Goal: Feedback & Contribution: Contribute content

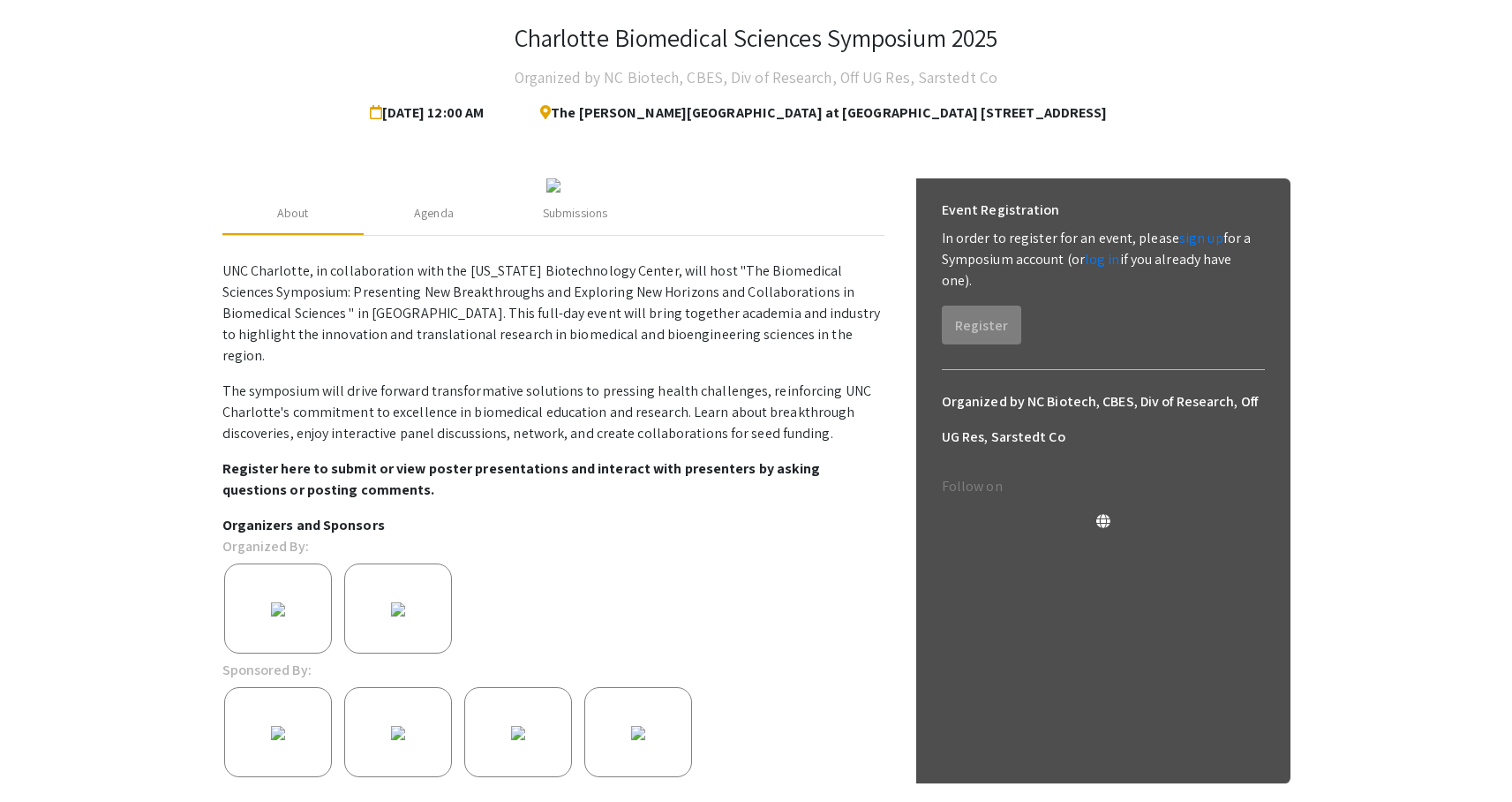
scroll to position [96, 0]
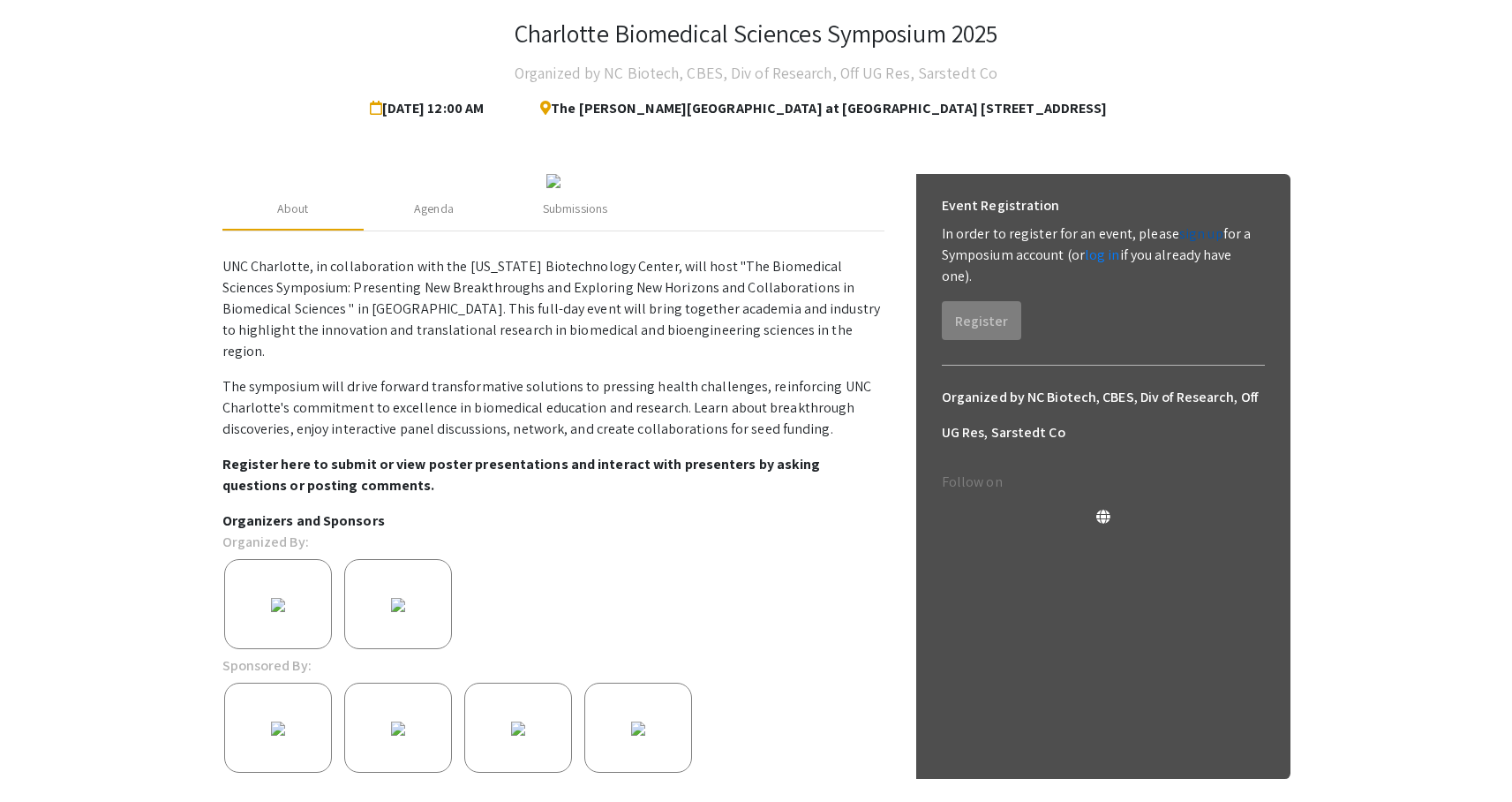
click at [1205, 237] on link "sign up" at bounding box center [1201, 233] width 44 height 19
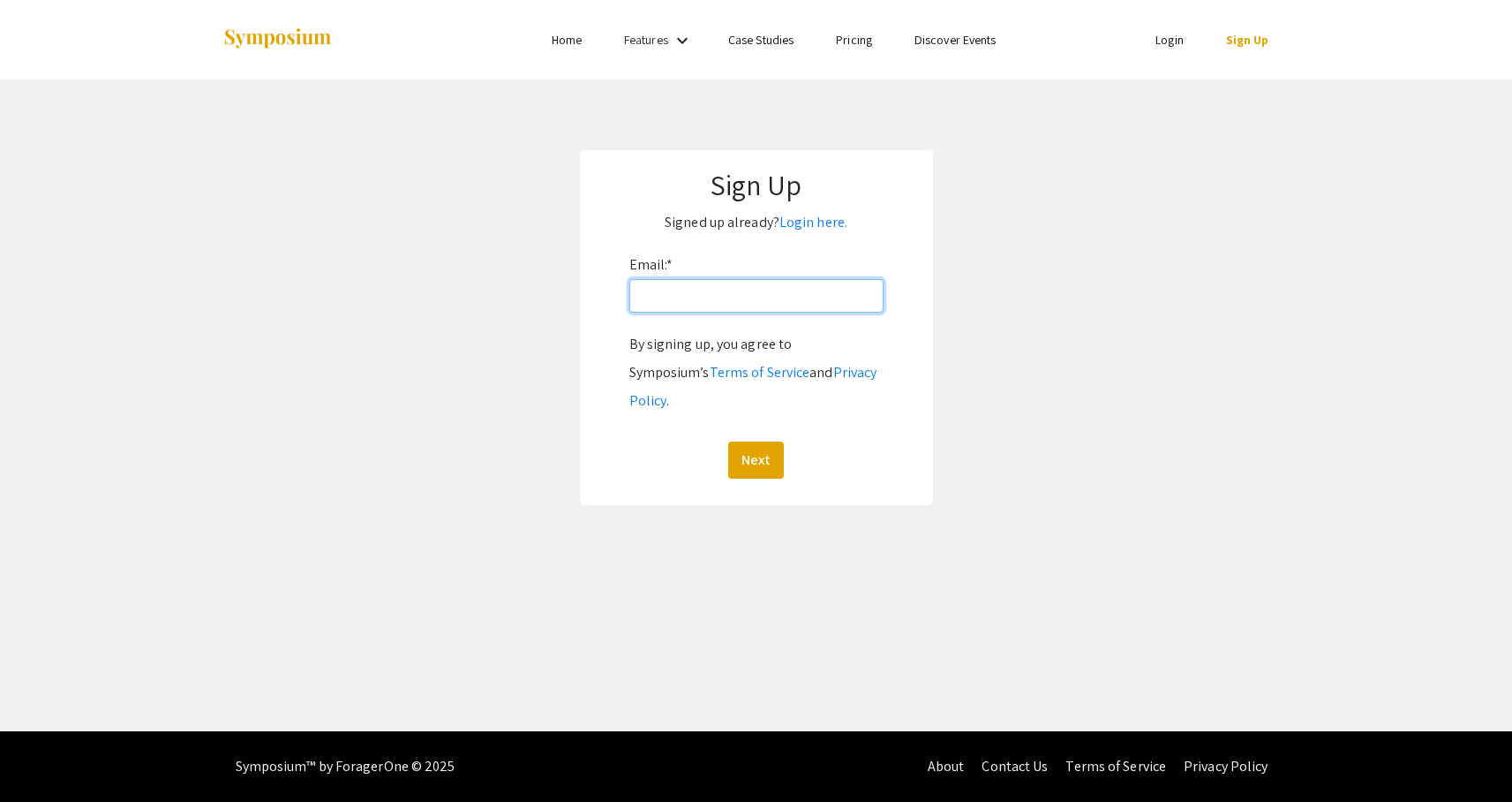
click at [835, 295] on input "Email: *" at bounding box center [756, 296] width 254 height 34
click at [803, 292] on input "Email: *" at bounding box center [756, 296] width 254 height 34
type input "[EMAIL_ADDRESS][DOMAIN_NAME]"
click at [748, 447] on button "Next" at bounding box center [756, 459] width 55 height 37
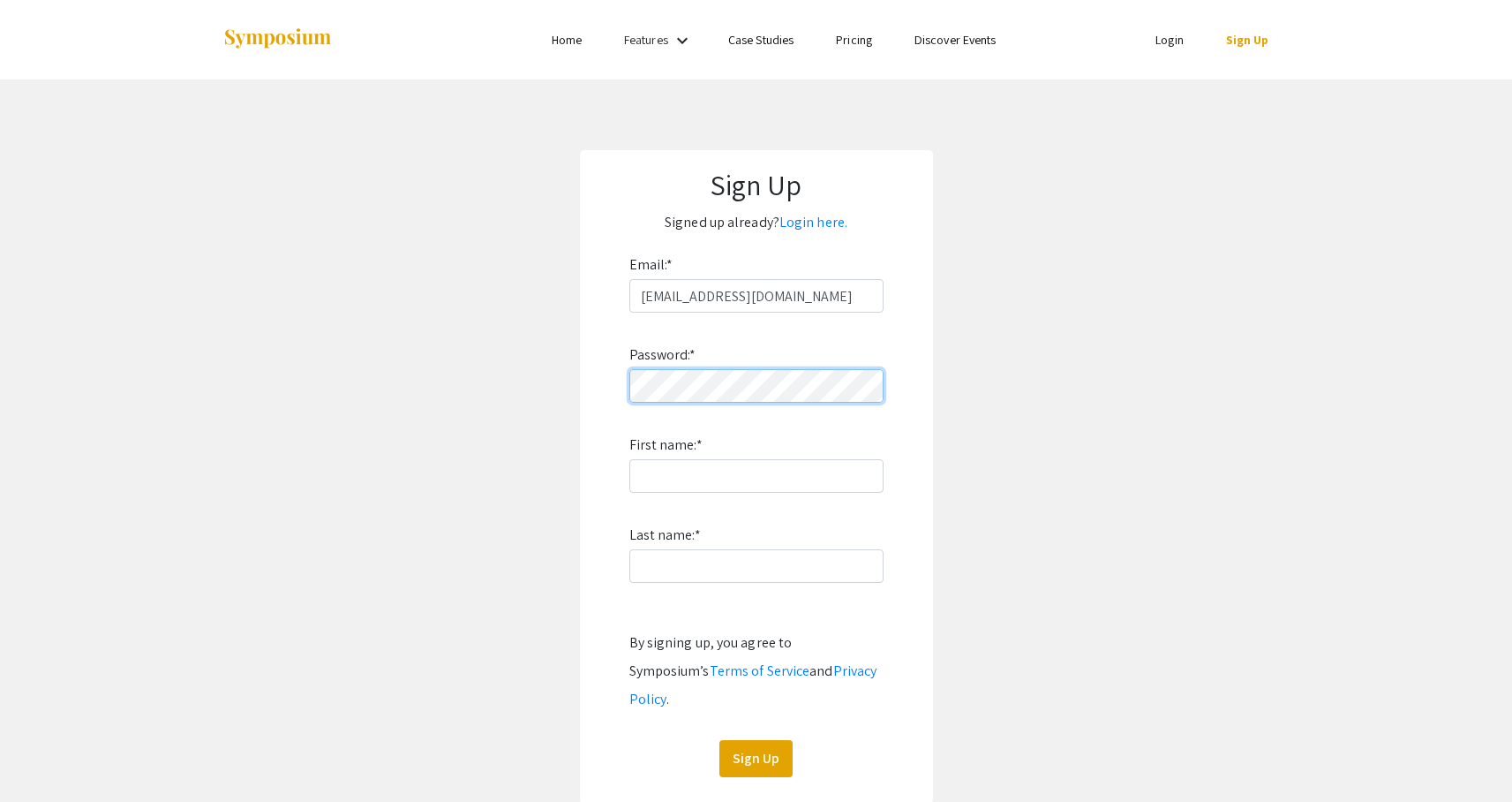
click at [578, 395] on app-signup "Sign Up Signed up already? Login here. Email: * [EMAIL_ADDRESS][PERSON_NAME][DO…" at bounding box center [756, 477] width 1512 height 654
click at [650, 485] on input "First name: *" at bounding box center [756, 476] width 254 height 34
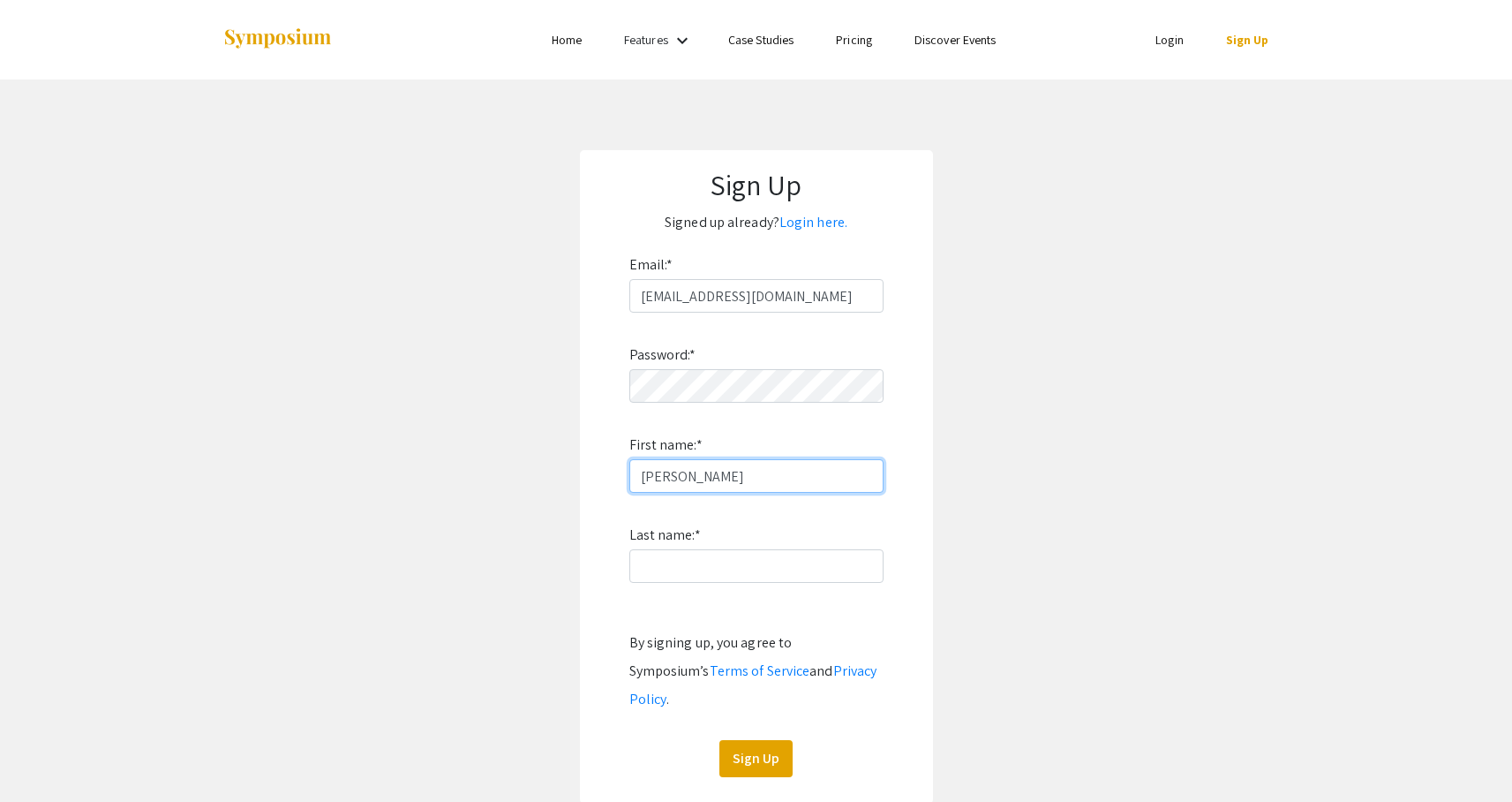
type input "[PERSON_NAME]"
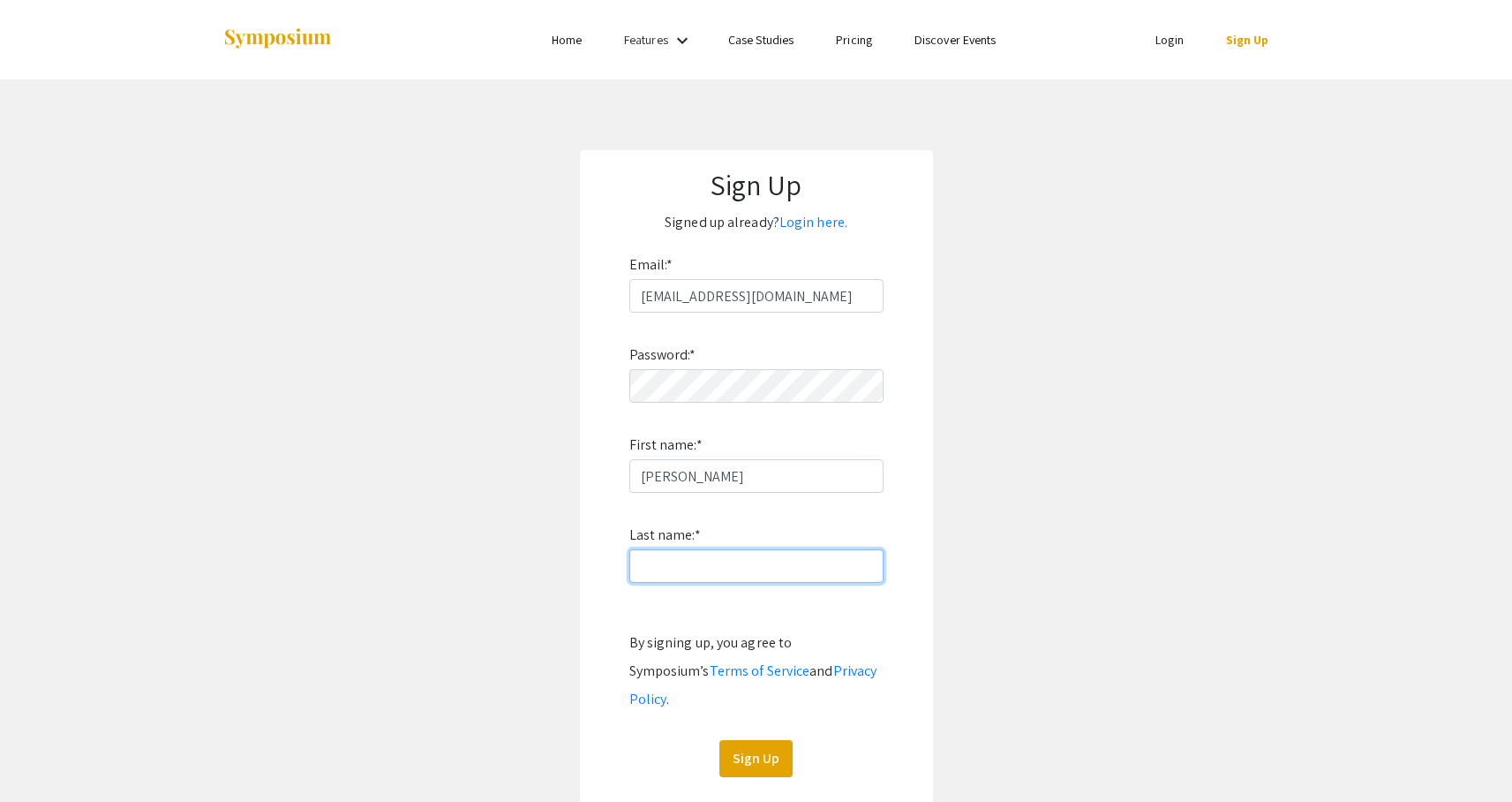
click at [651, 563] on input "Last name: *" at bounding box center [756, 566] width 254 height 34
type input "[PERSON_NAME]"
click at [765, 740] on button "Sign Up" at bounding box center [756, 757] width 73 height 37
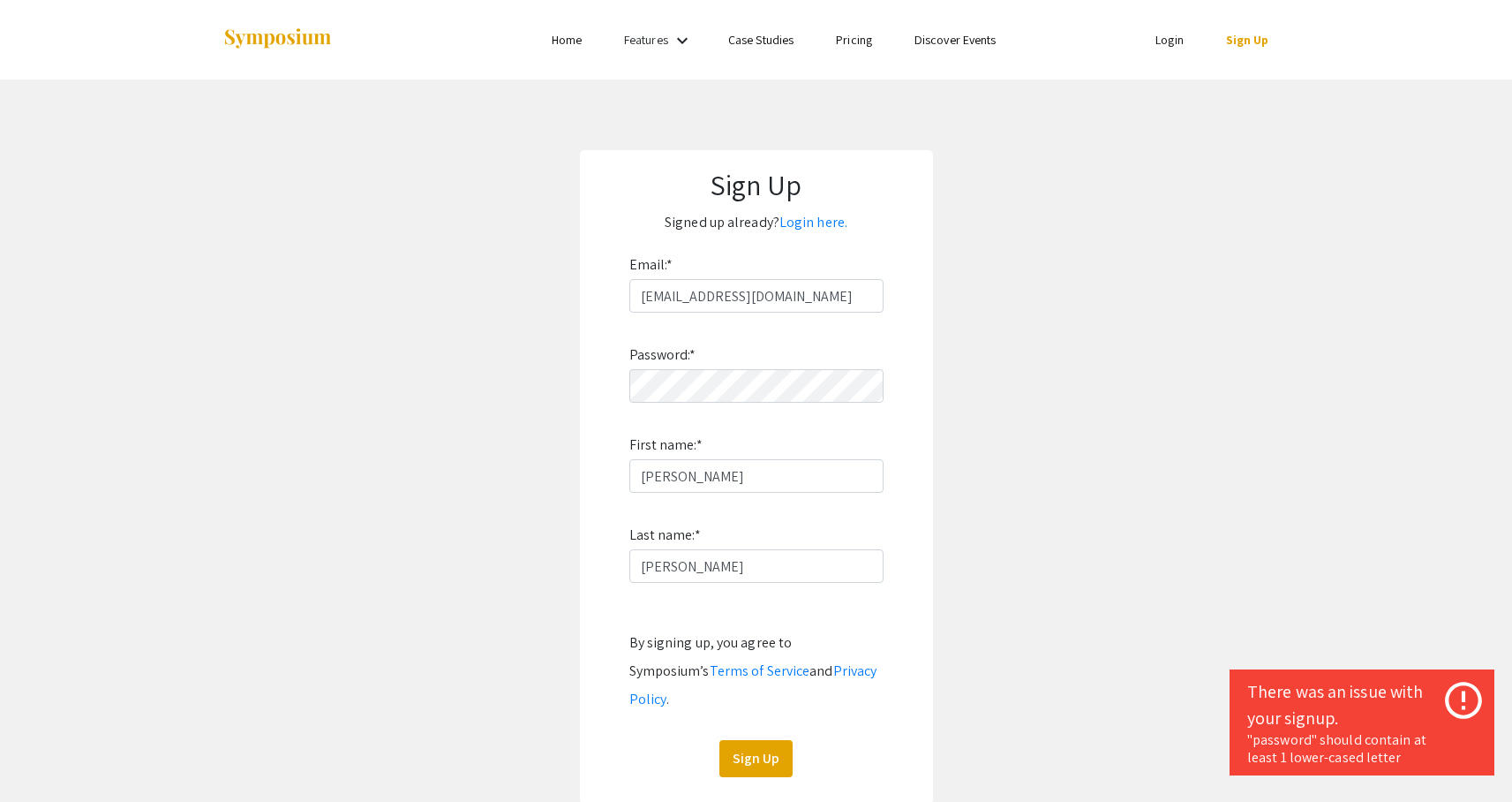
click at [1462, 696] on icon at bounding box center [1463, 699] width 37 height 37
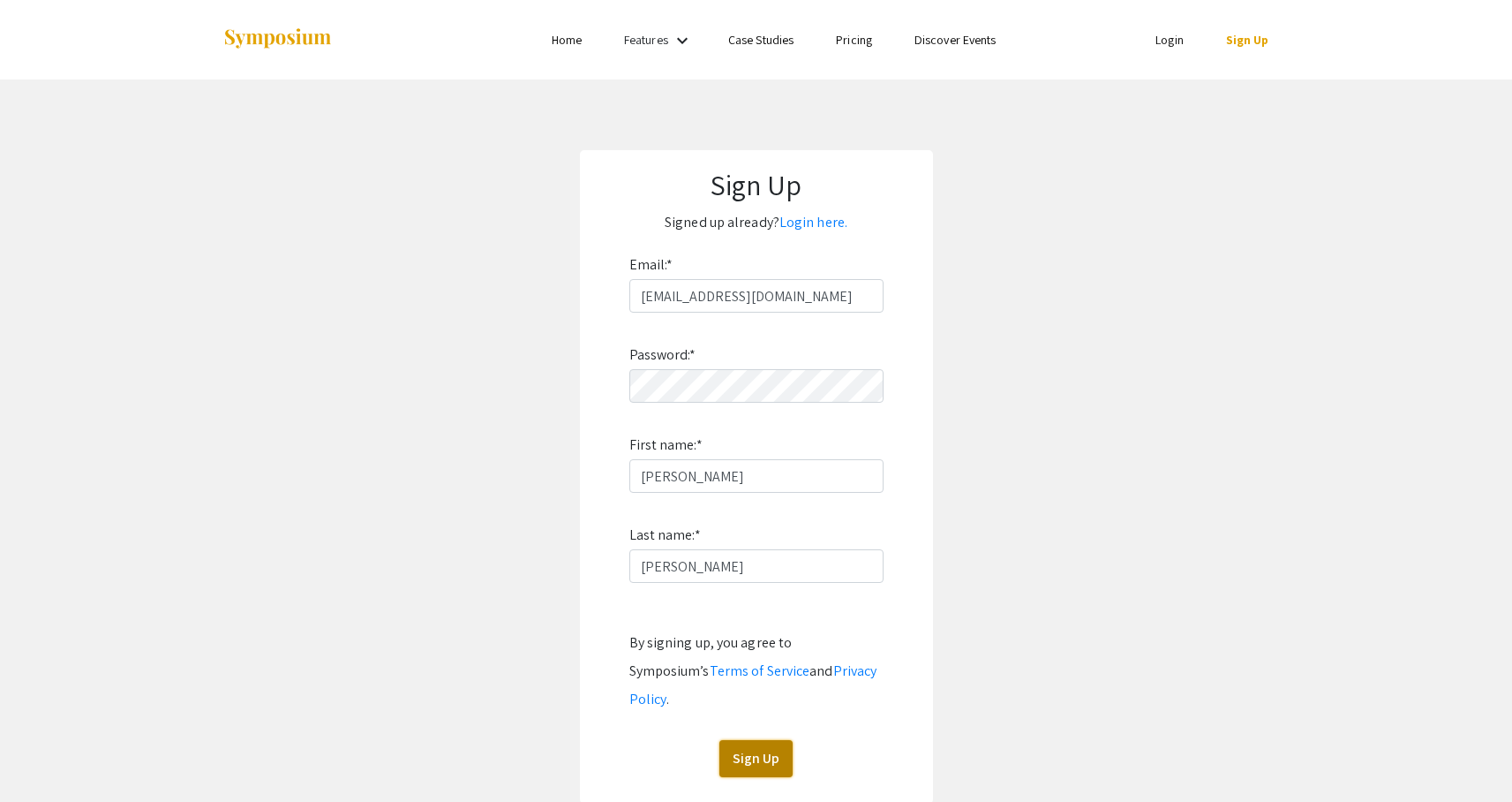
click at [733, 740] on button "Sign Up" at bounding box center [756, 757] width 73 height 37
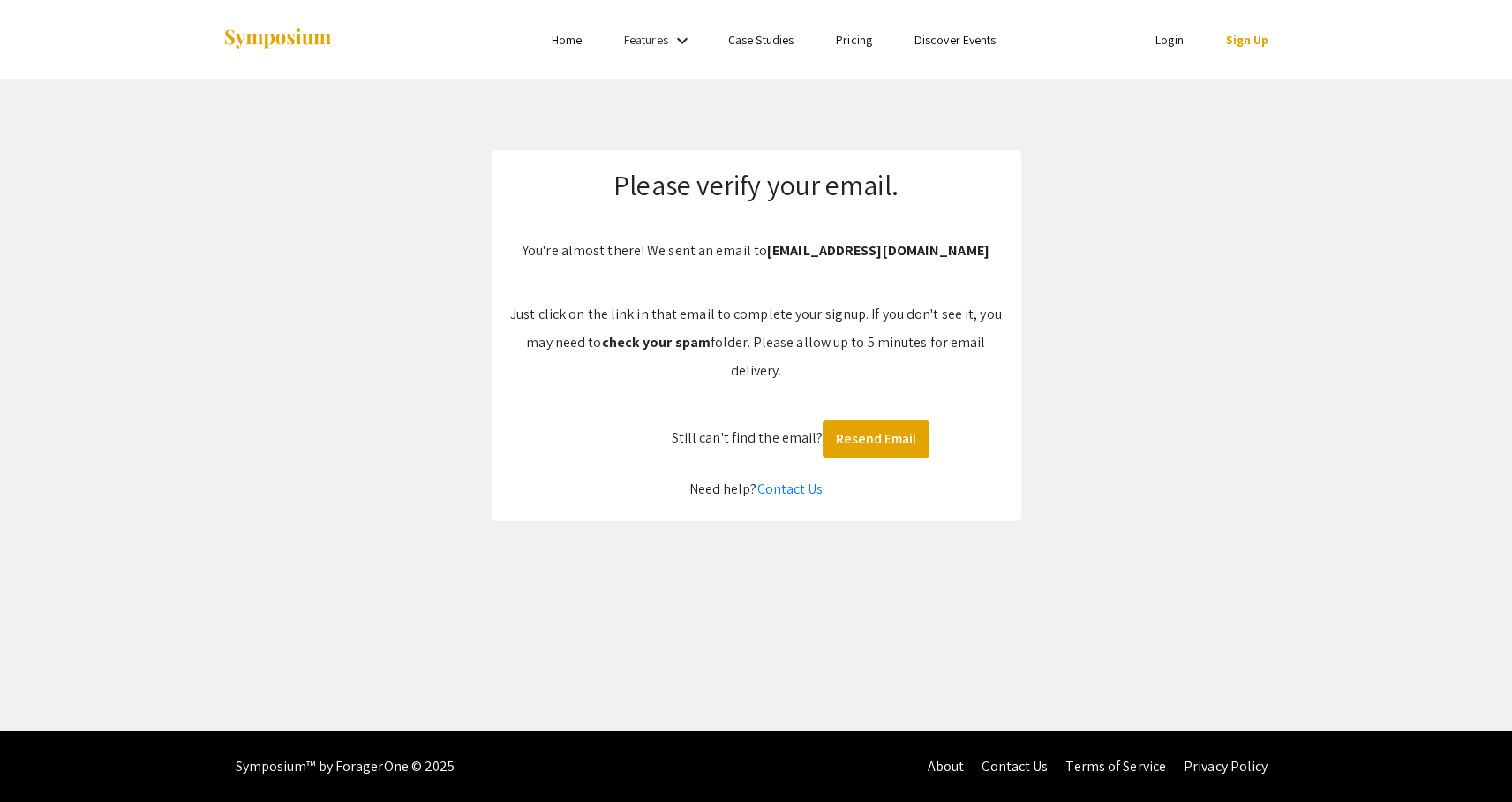
click at [1175, 38] on link "Login" at bounding box center [1170, 40] width 29 height 16
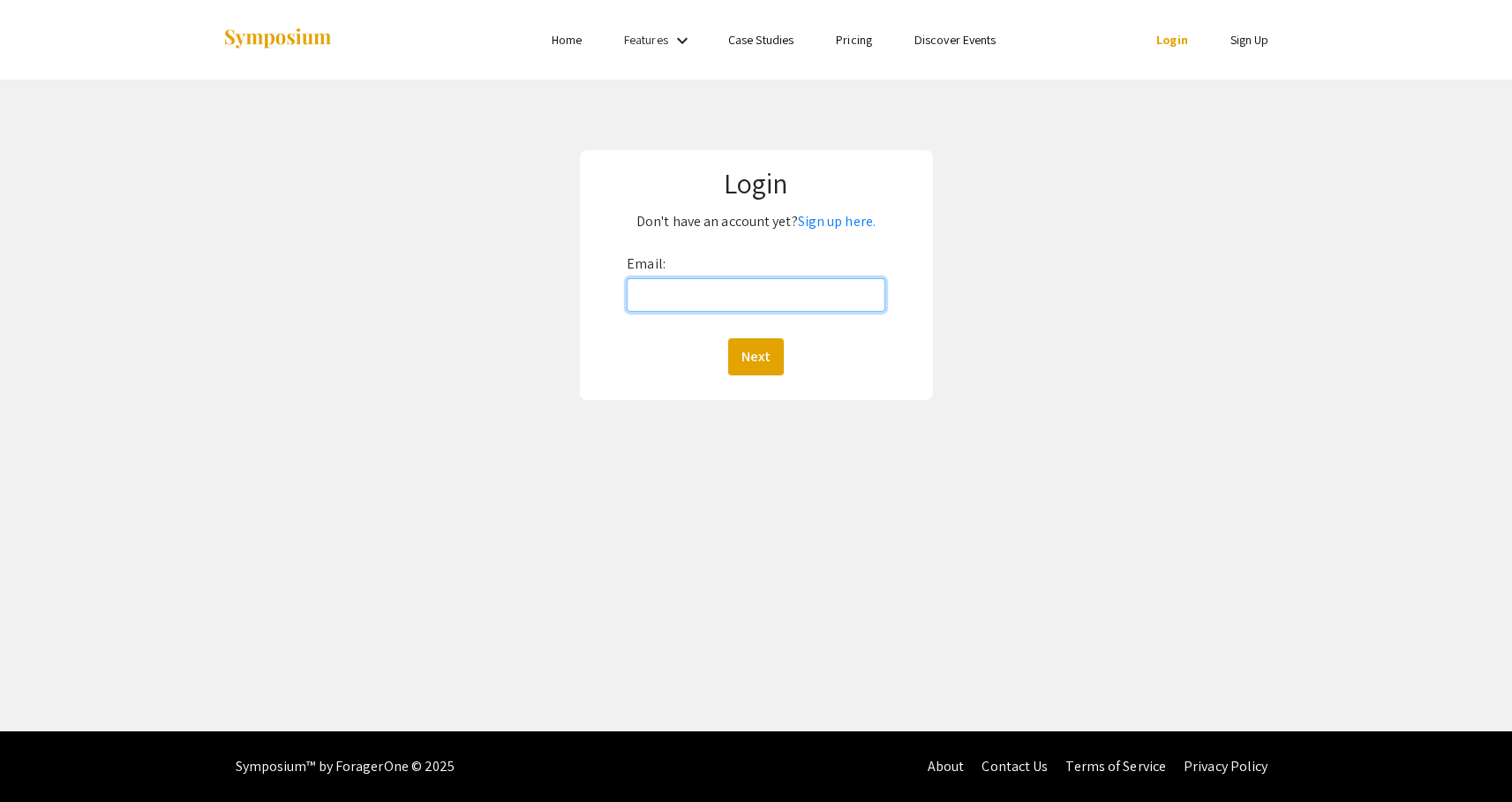
click at [723, 296] on input "Email:" at bounding box center [756, 295] width 259 height 34
type input "[EMAIL_ADDRESS][DOMAIN_NAME]"
click at [759, 355] on button "Next" at bounding box center [756, 356] width 55 height 37
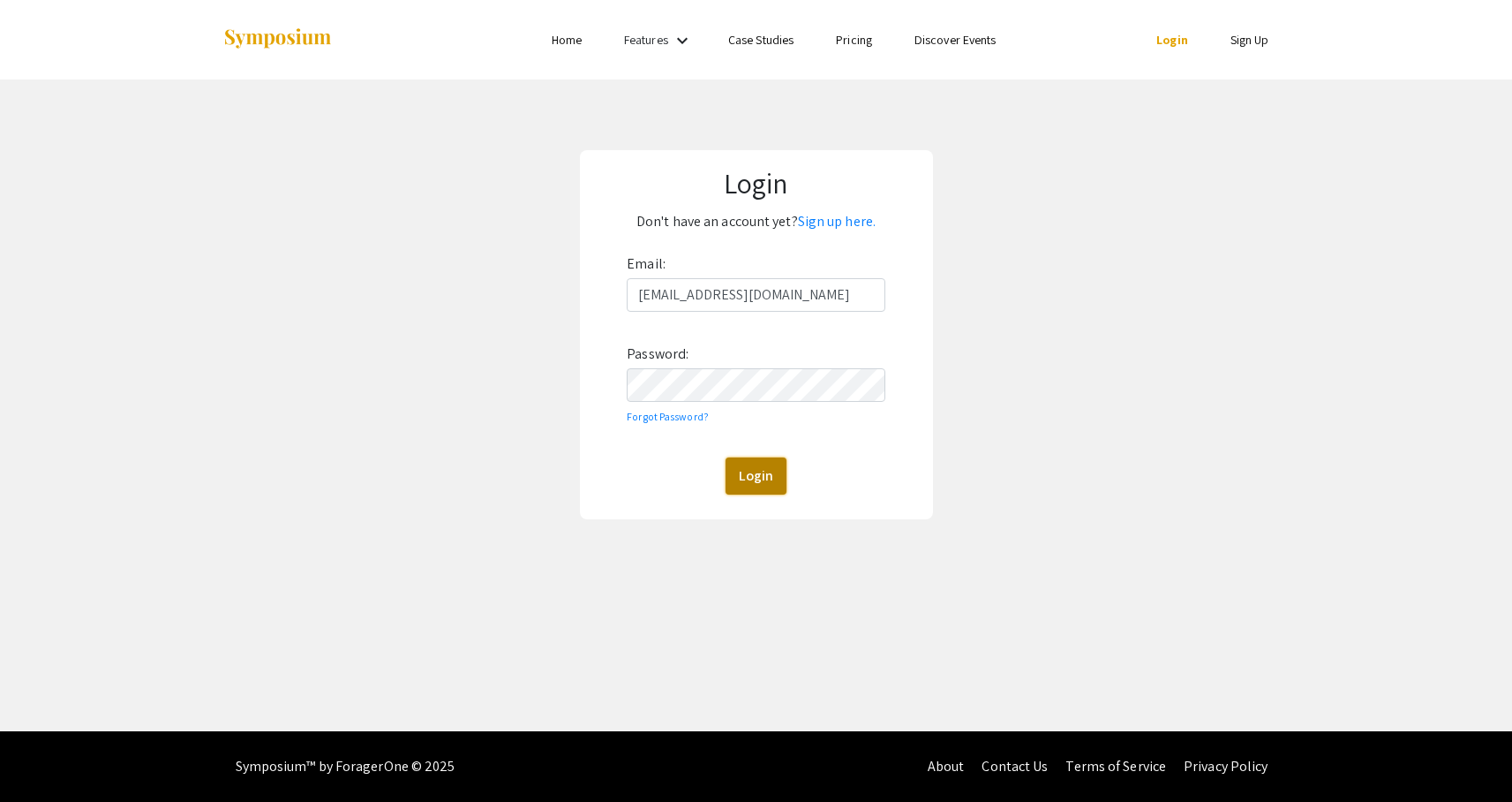
click at [755, 472] on button "Login" at bounding box center [756, 475] width 61 height 37
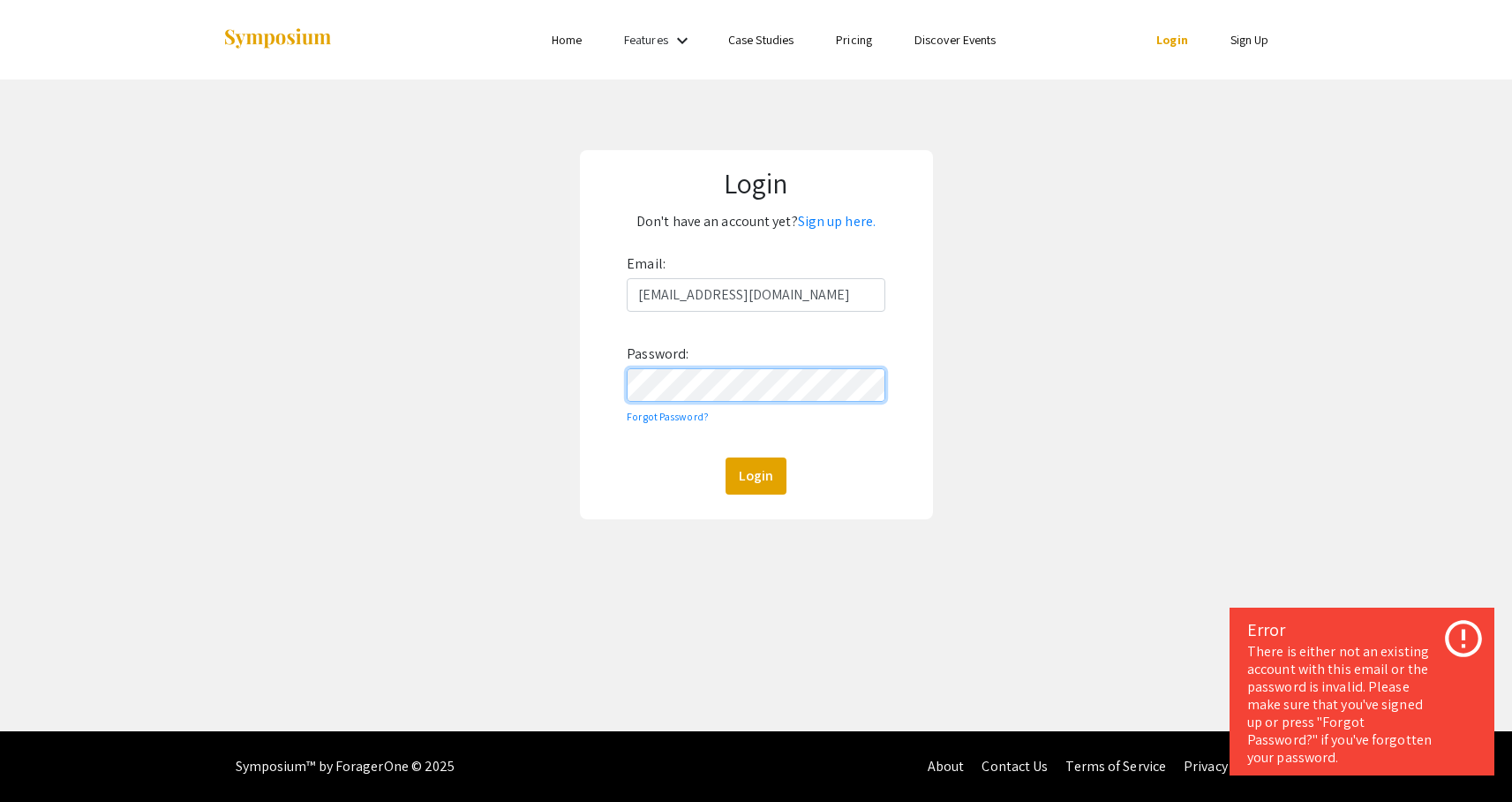
click at [573, 374] on div "Login Don't have an account yet? Sign up here. Email: [EMAIL_ADDRESS][DOMAIN_NA…" at bounding box center [756, 334] width 1539 height 510
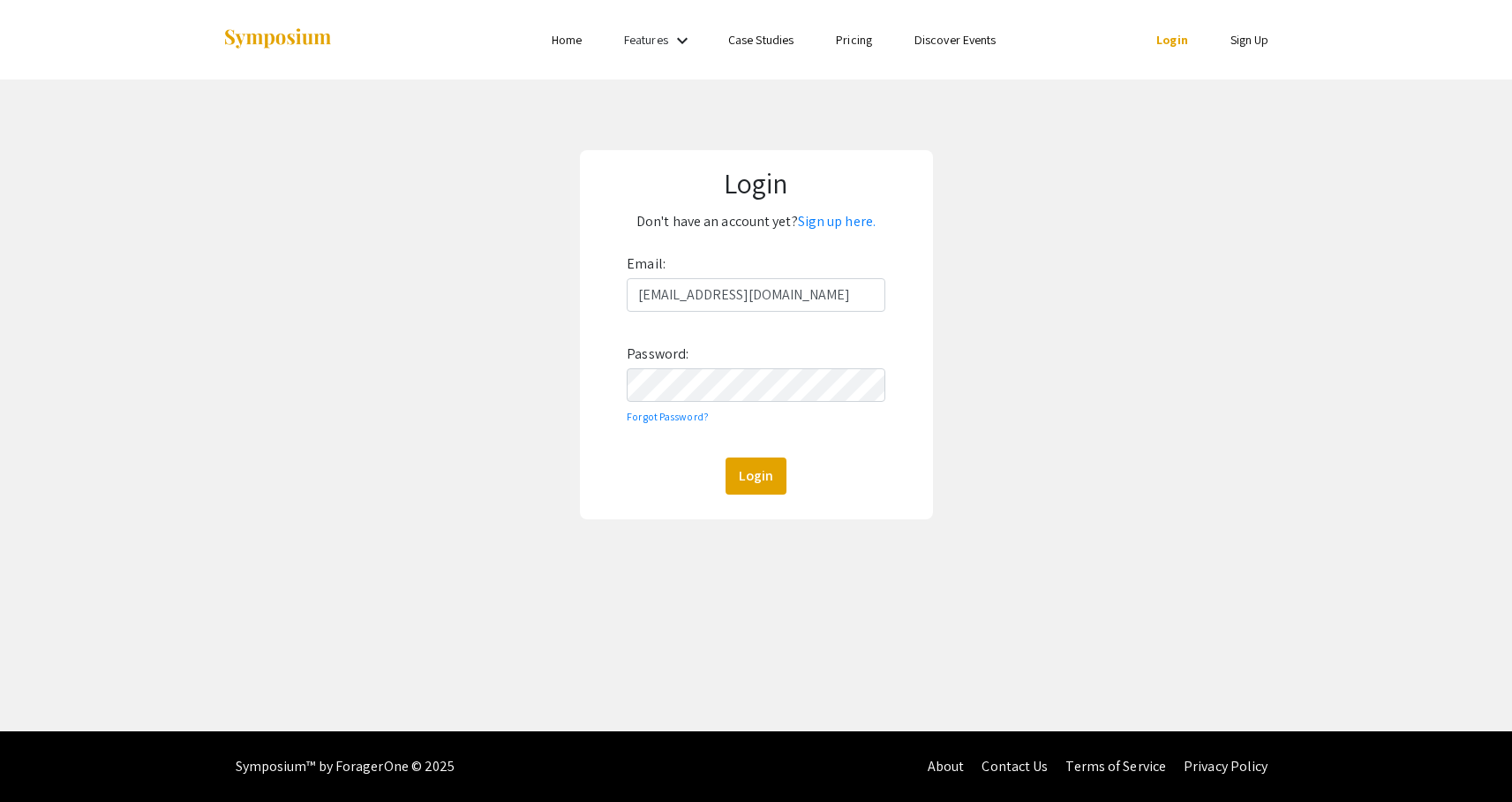
click at [896, 323] on form "Email: [EMAIL_ADDRESS][DOMAIN_NAME] Password: Forgot Password? Login" at bounding box center [756, 372] width 323 height 244
click at [765, 486] on button "Login" at bounding box center [756, 475] width 61 height 37
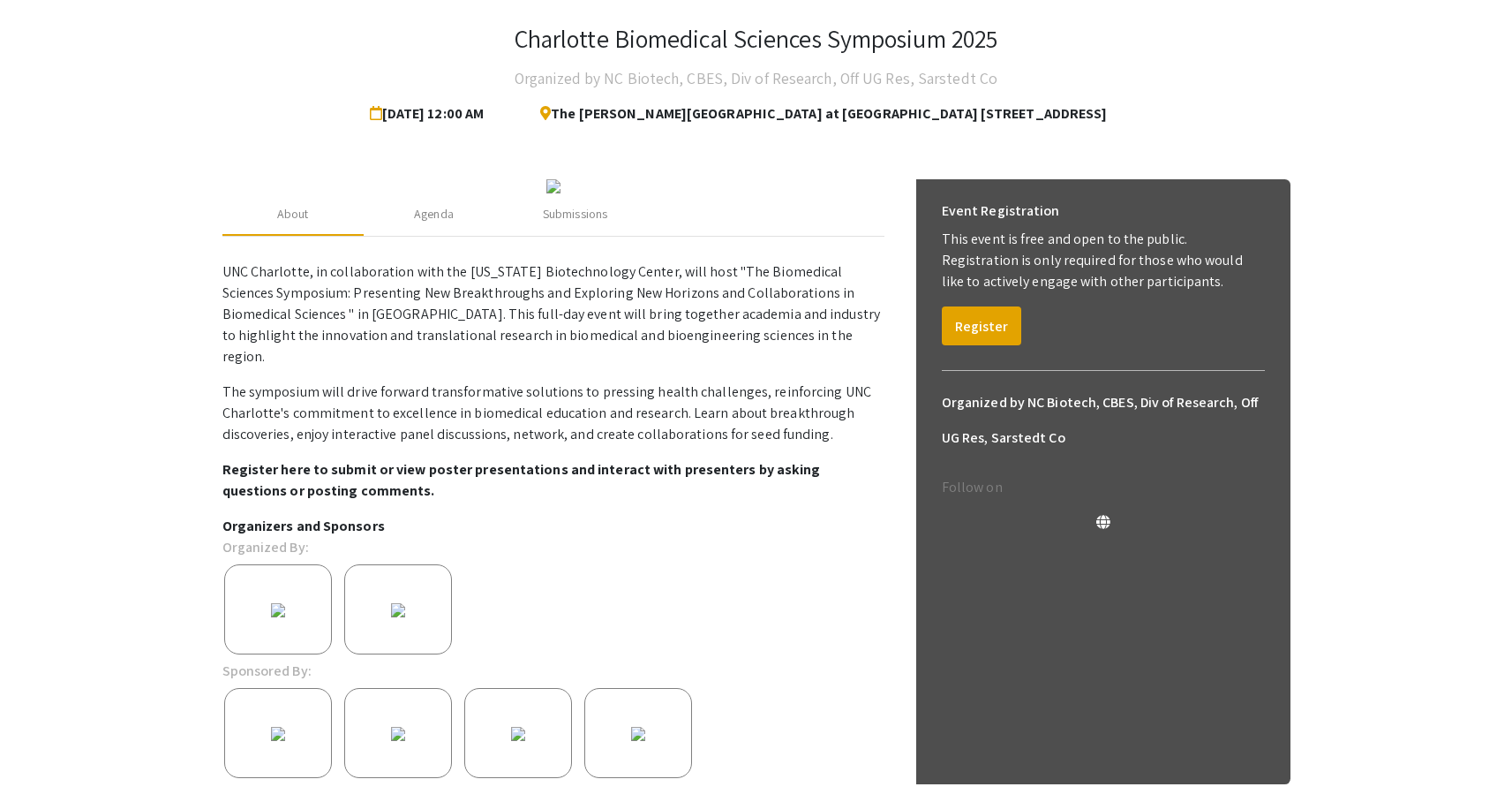
scroll to position [80, 0]
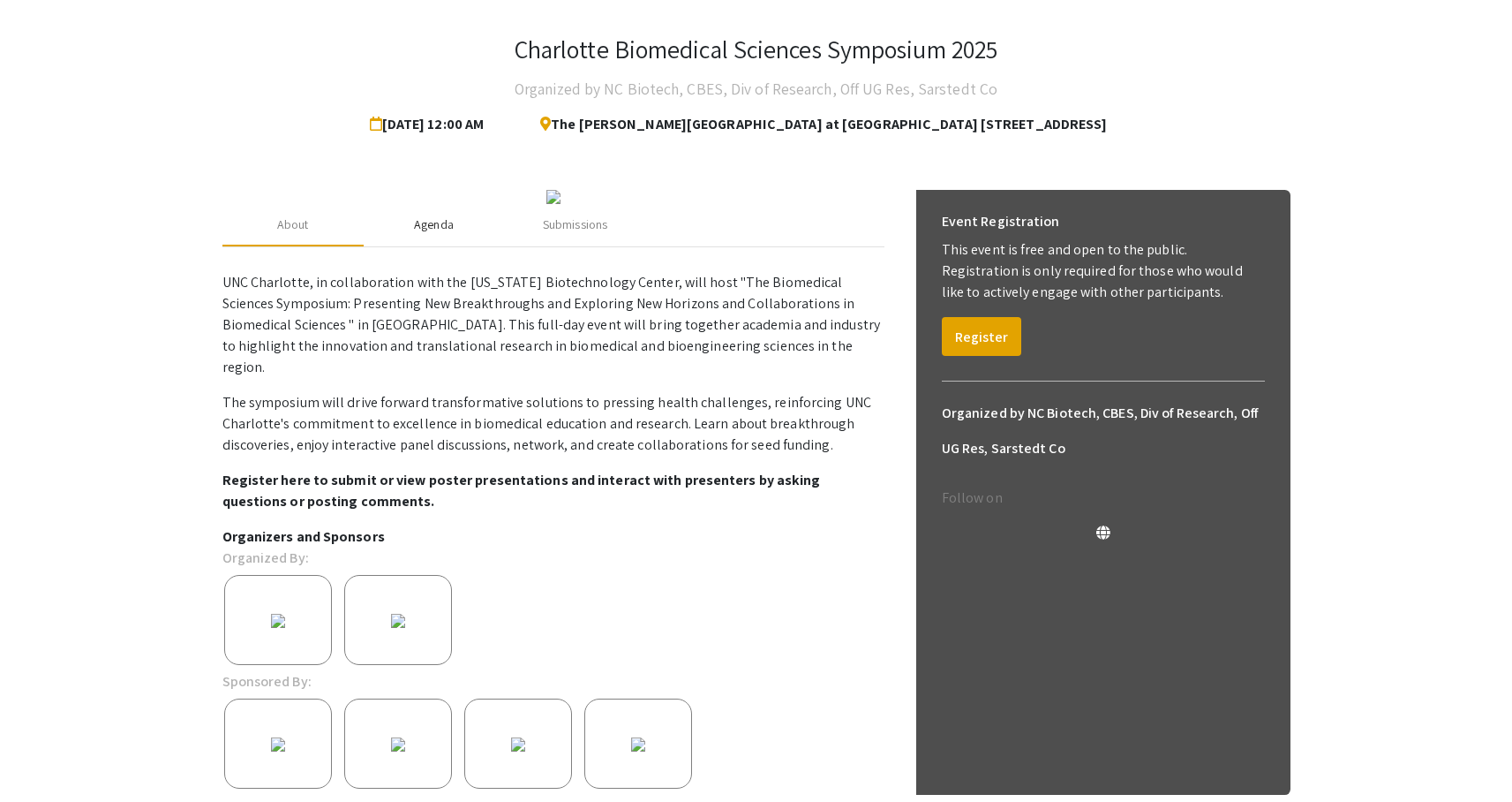
click at [446, 234] on div "Agenda" at bounding box center [434, 224] width 40 height 19
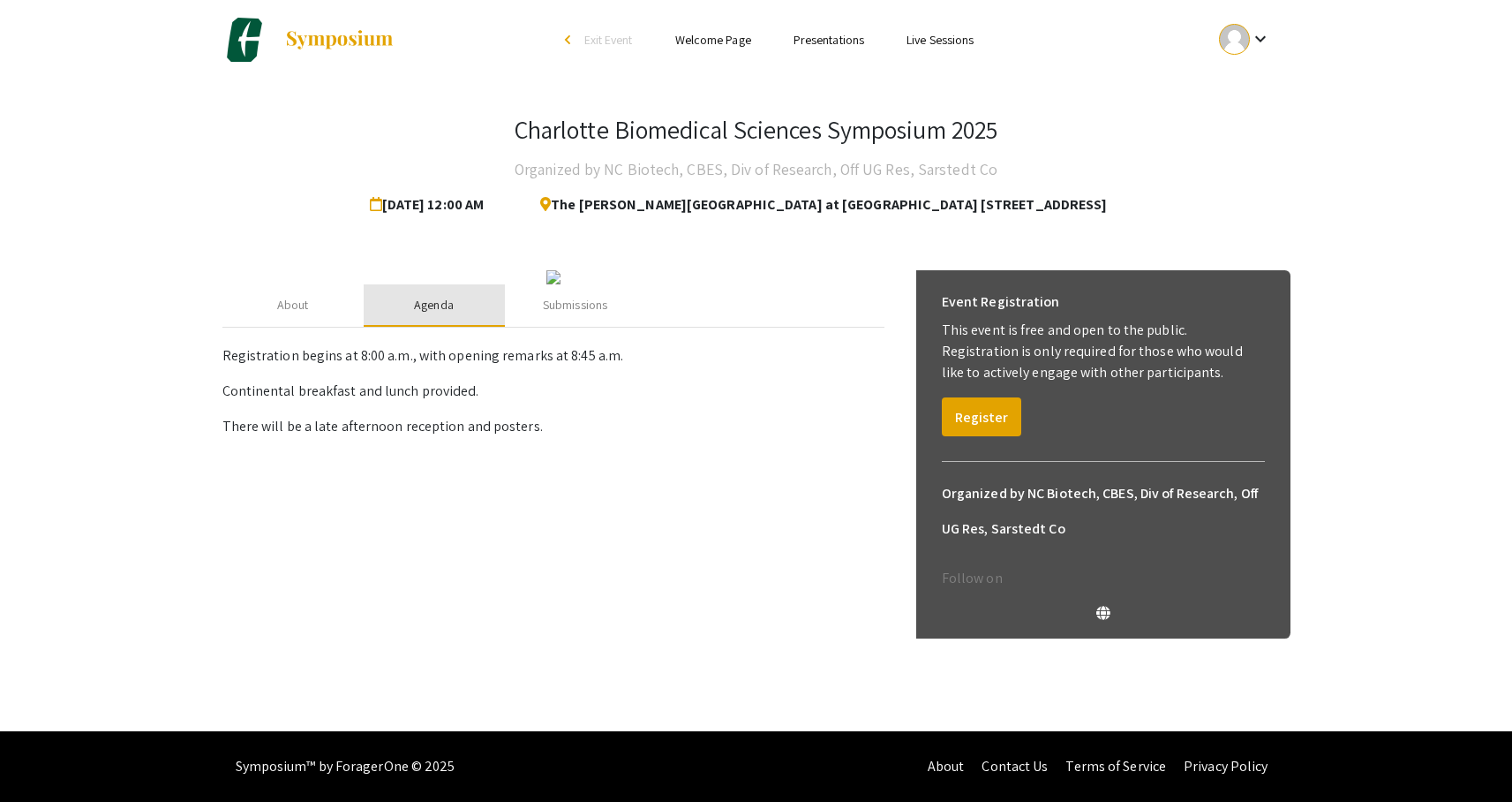
scroll to position [0, 0]
click at [589, 314] on div "Submissions" at bounding box center [575, 305] width 64 height 19
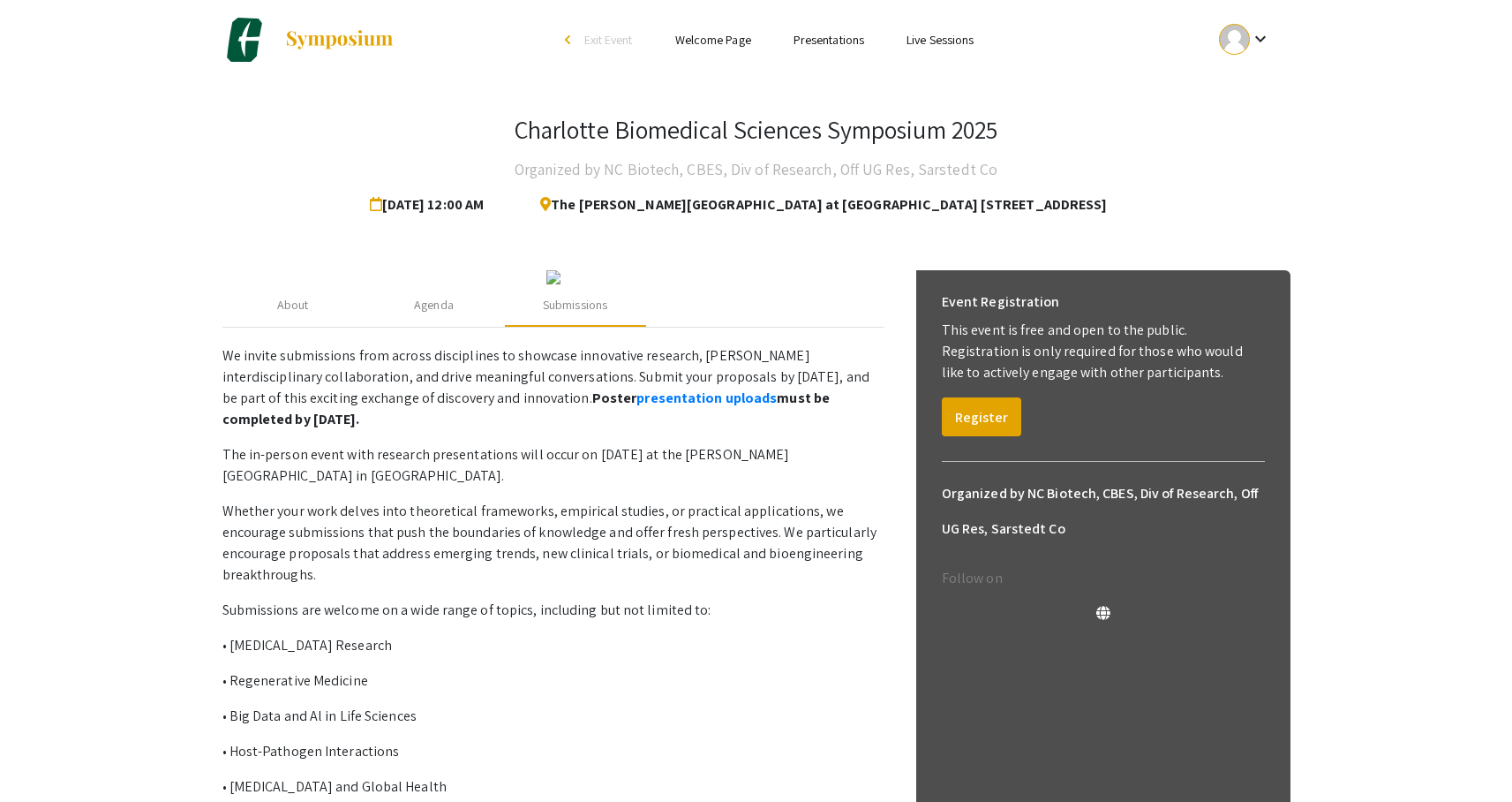
click at [1262, 39] on mat-icon "keyboard_arrow_down" at bounding box center [1260, 39] width 21 height 21
click at [776, 429] on div at bounding box center [756, 401] width 1512 height 802
click at [637, 407] on link "presentation uploads" at bounding box center [707, 398] width 140 height 19
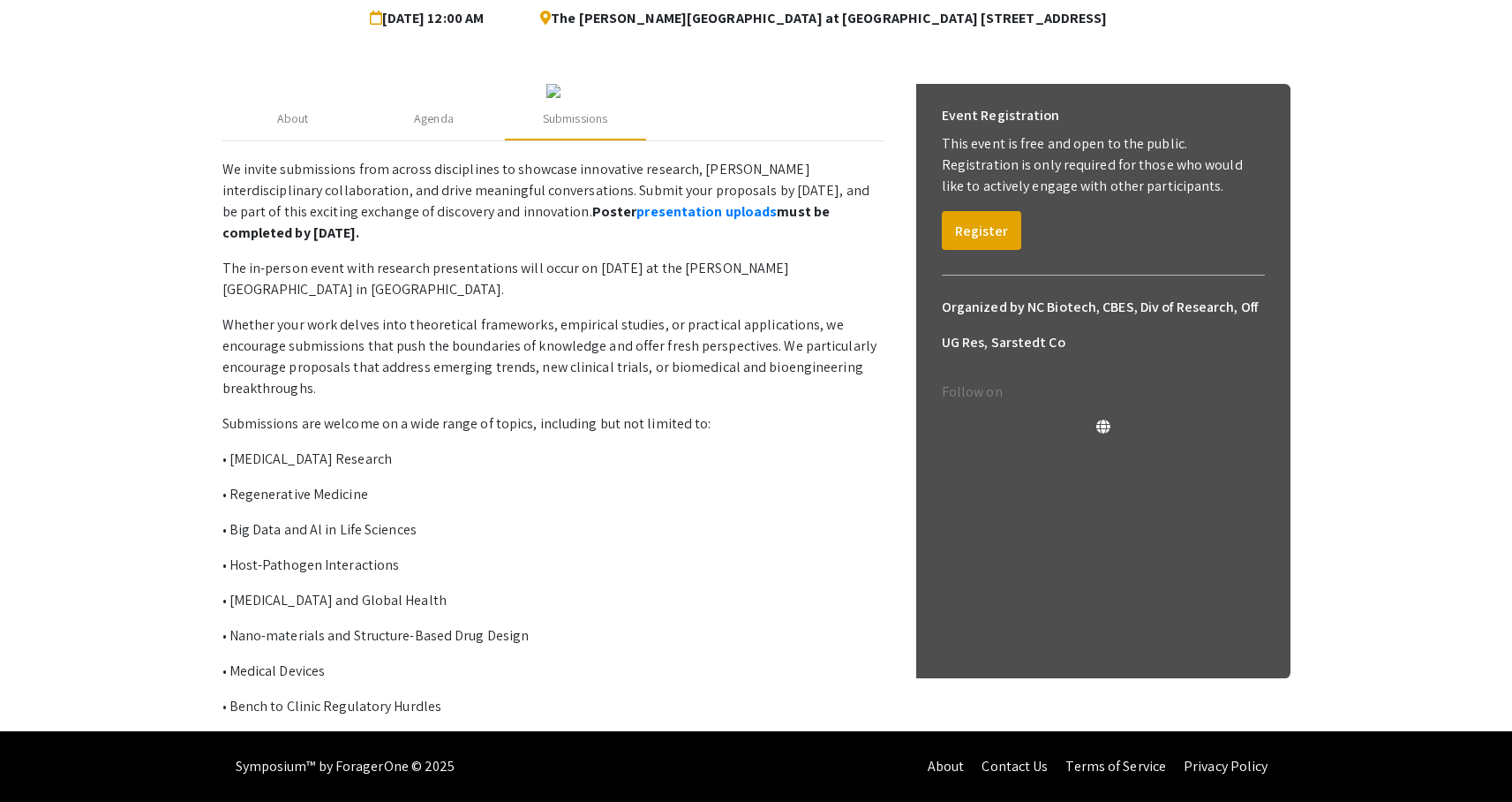
scroll to position [291, 0]
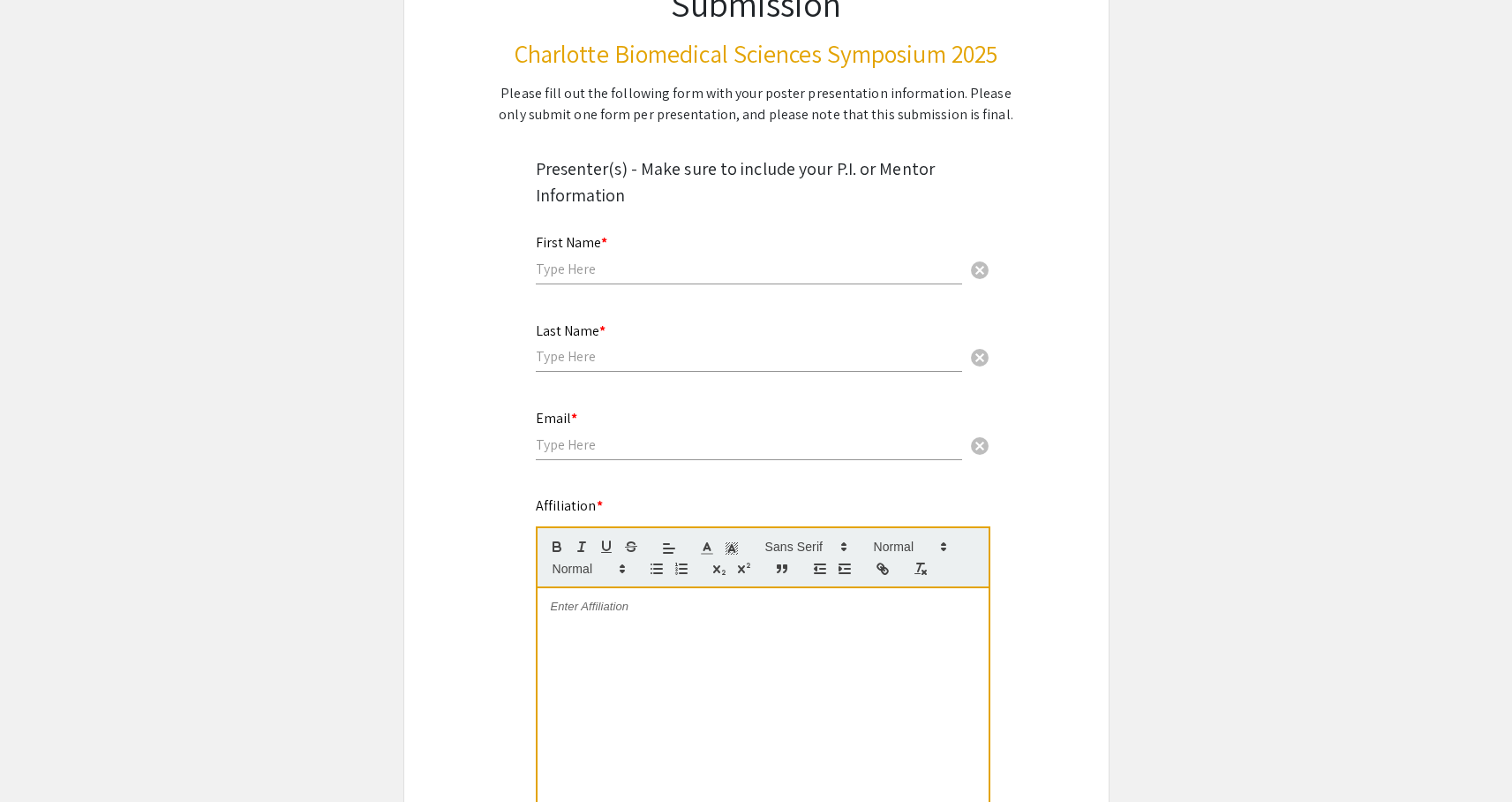
scroll to position [211, 0]
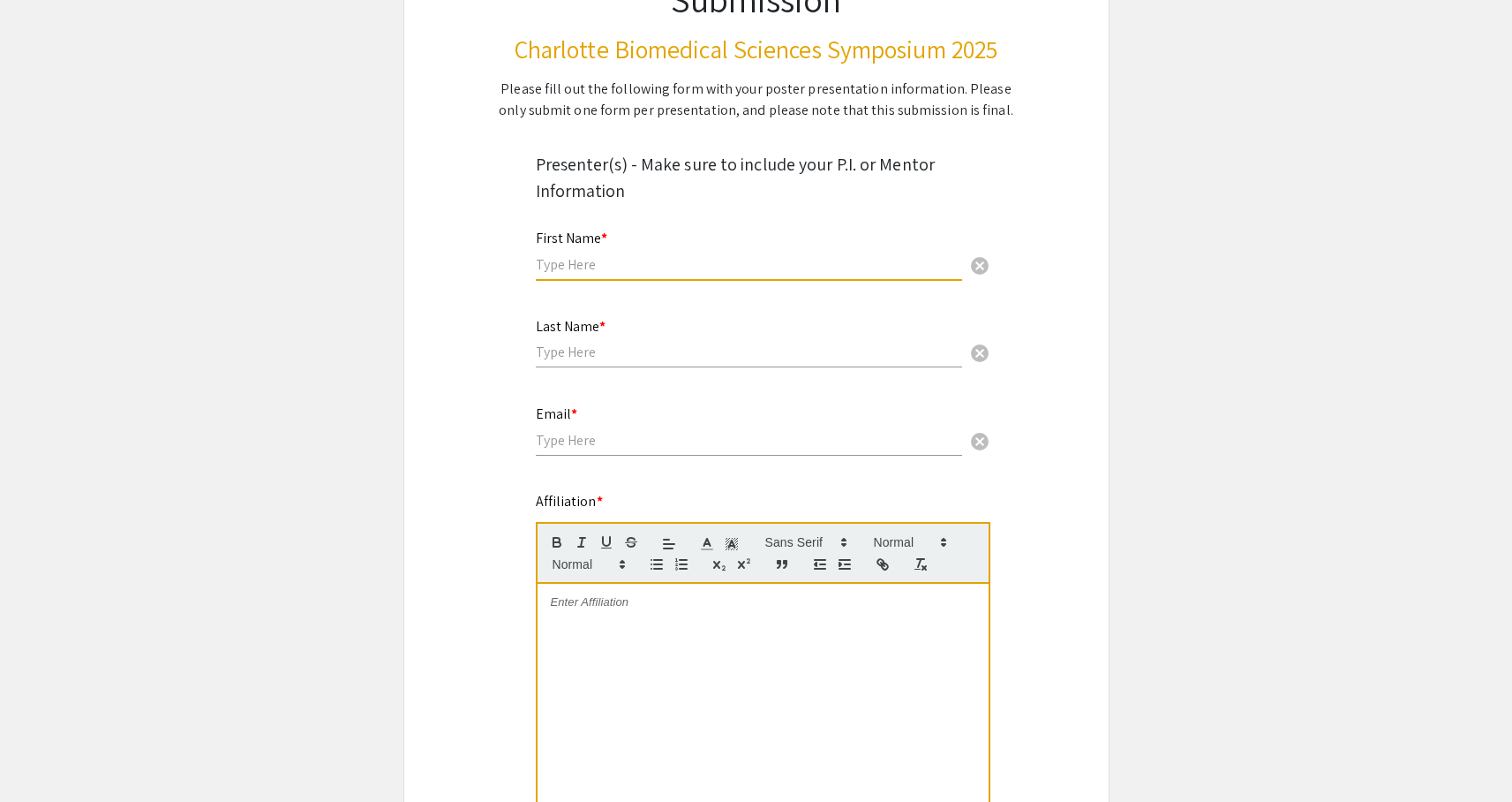
click at [573, 264] on input "text" at bounding box center [749, 264] width 426 height 19
type input "[PERSON_NAME]"
click at [552, 357] on input "text" at bounding box center [749, 351] width 426 height 19
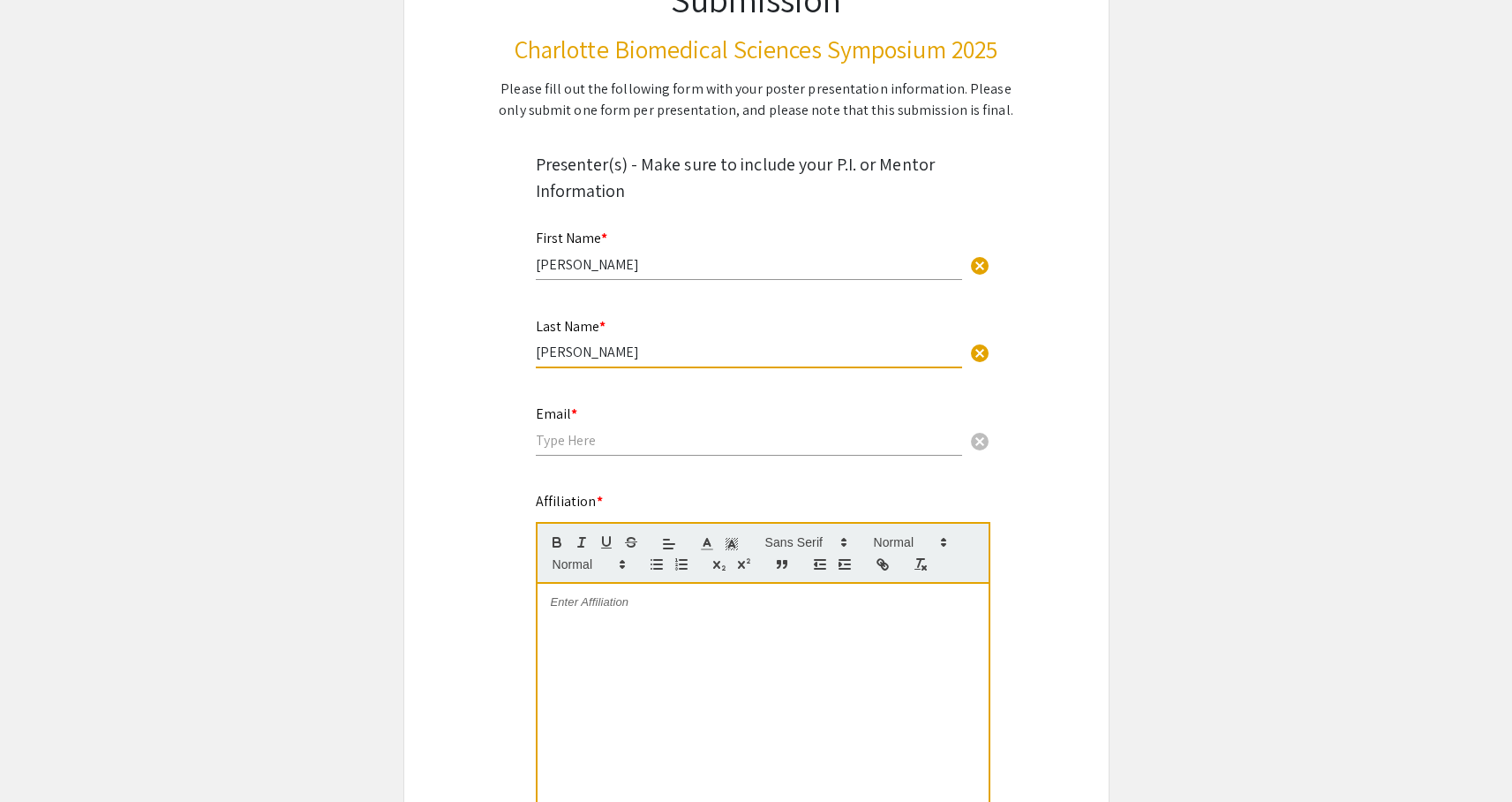
type input "[PERSON_NAME]"
click at [554, 443] on input "email" at bounding box center [749, 440] width 426 height 19
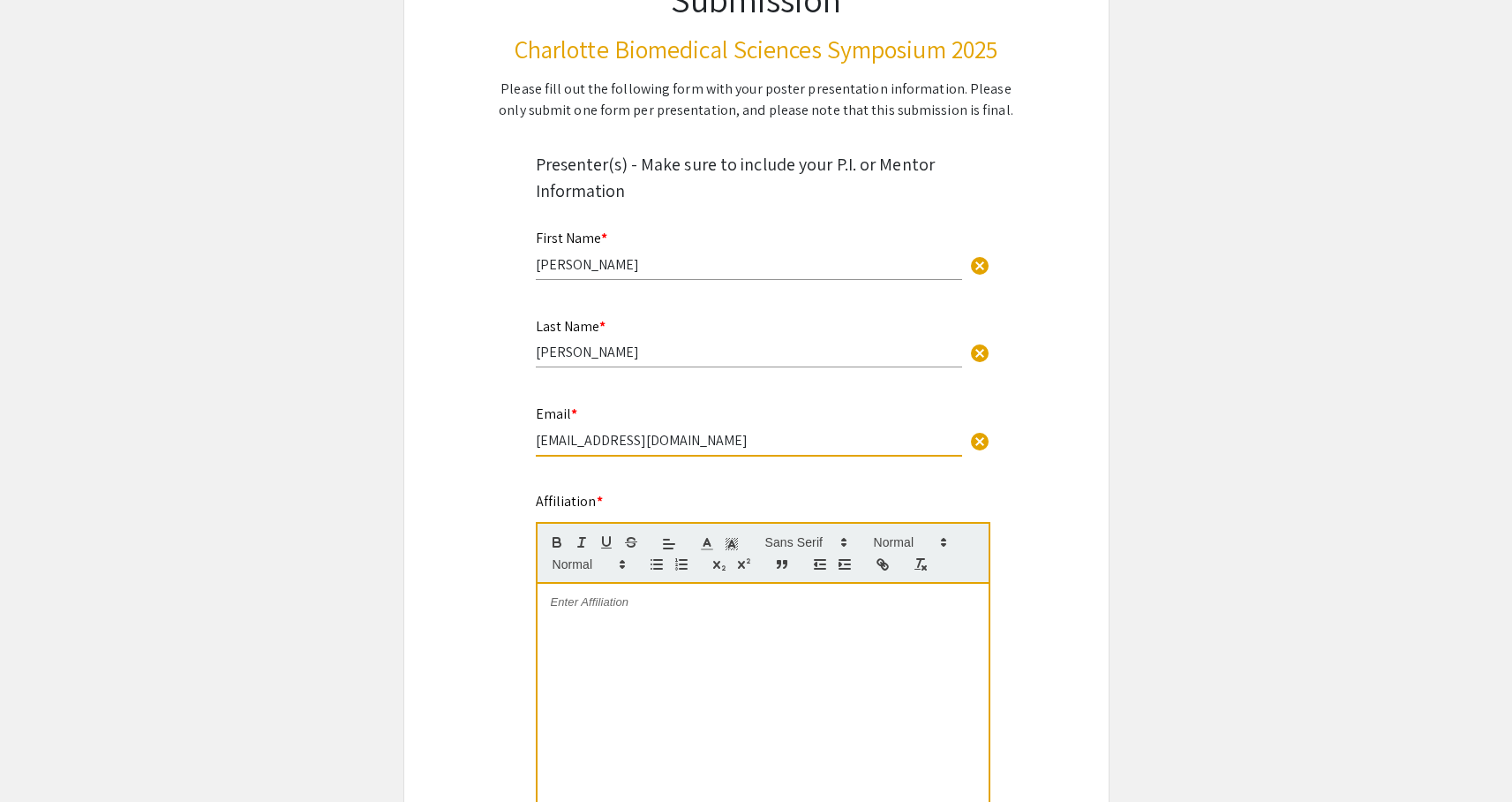
type input "[EMAIL_ADDRESS][DOMAIN_NAME]"
click at [607, 642] on div at bounding box center [763, 716] width 451 height 265
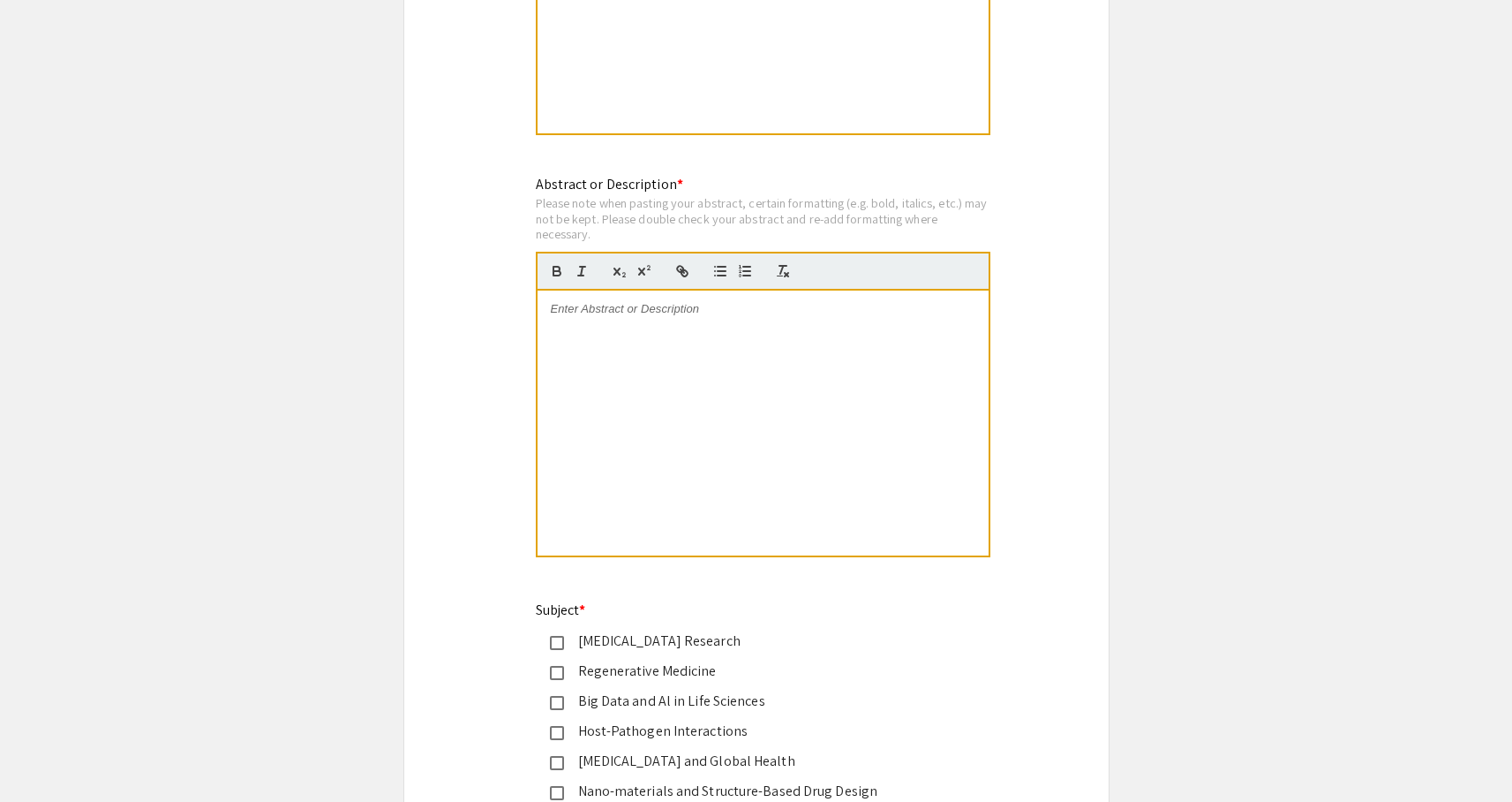
scroll to position [1647, 0]
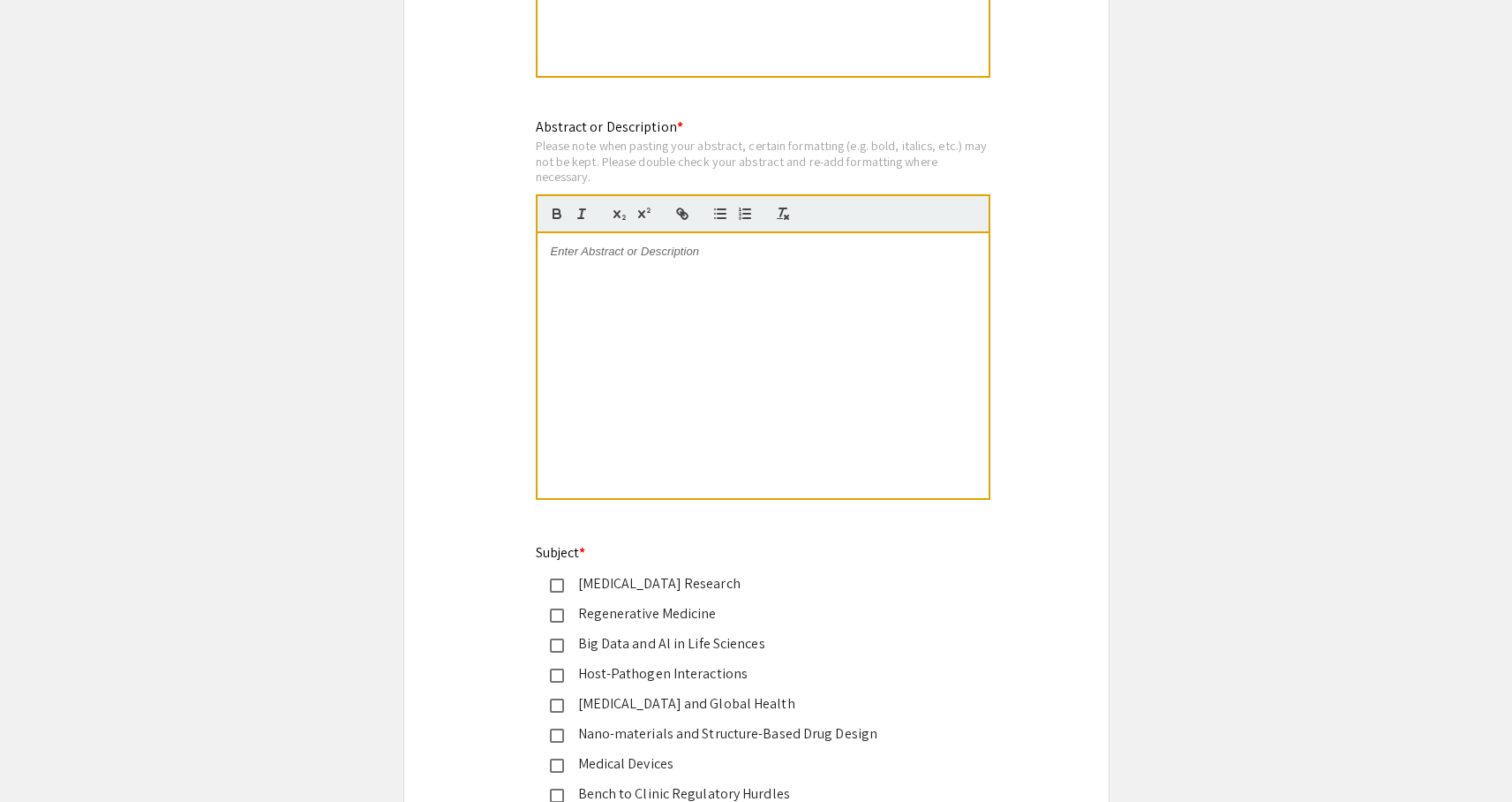
click at [603, 340] on div at bounding box center [763, 366] width 451 height 265
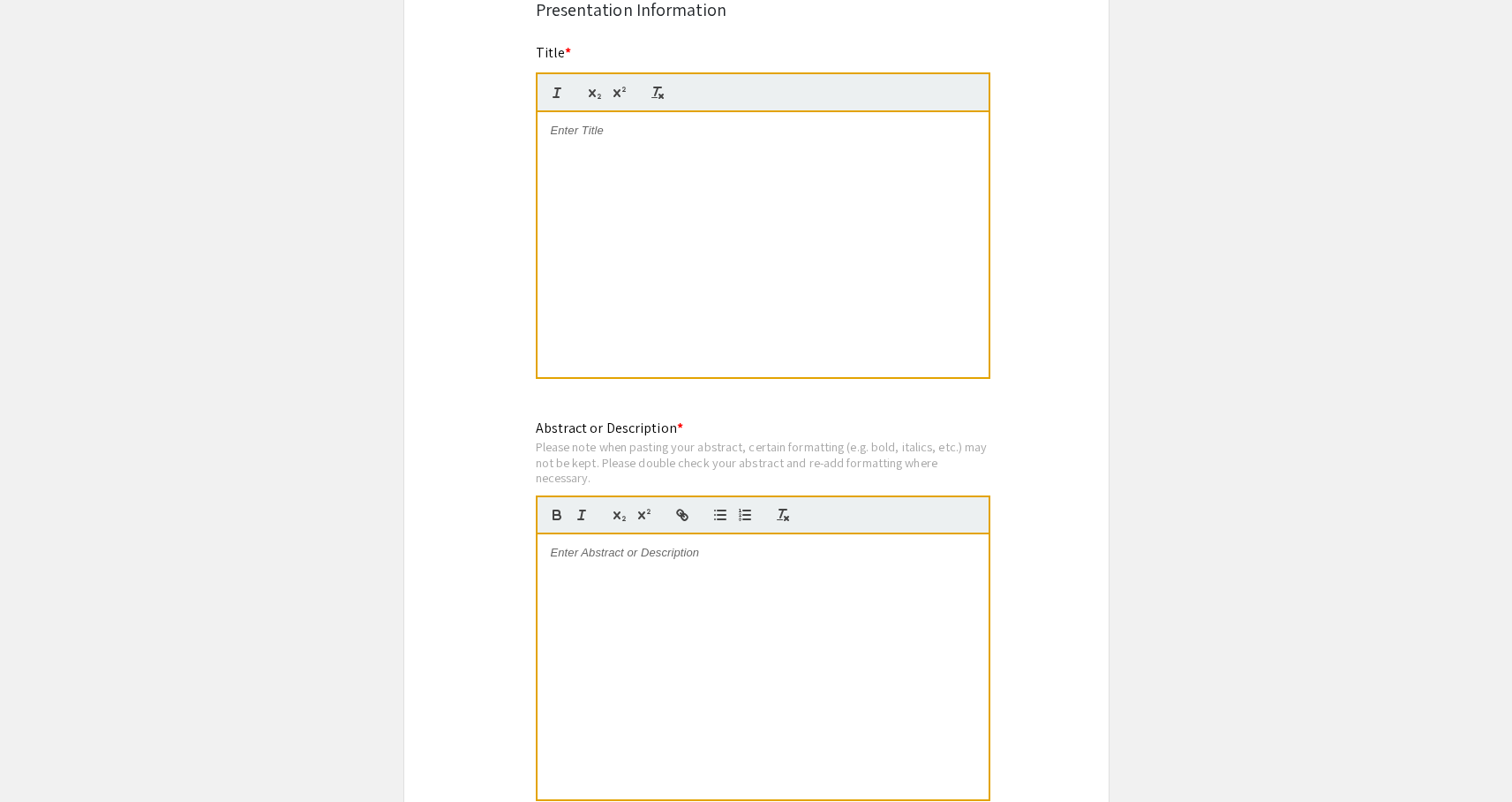
scroll to position [1203, 0]
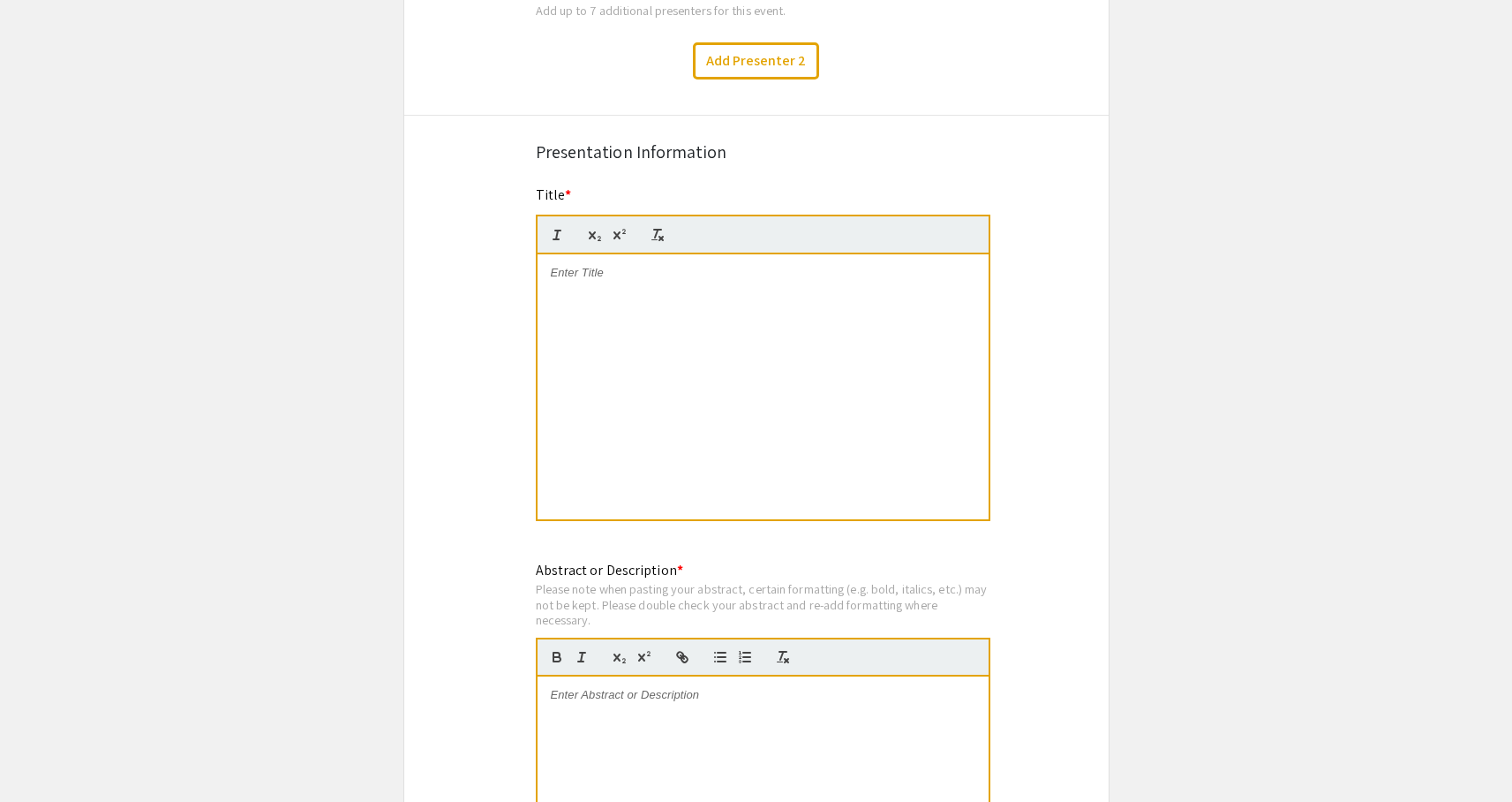
click at [628, 347] on div at bounding box center [763, 387] width 451 height 265
click at [659, 312] on div at bounding box center [763, 387] width 451 height 265
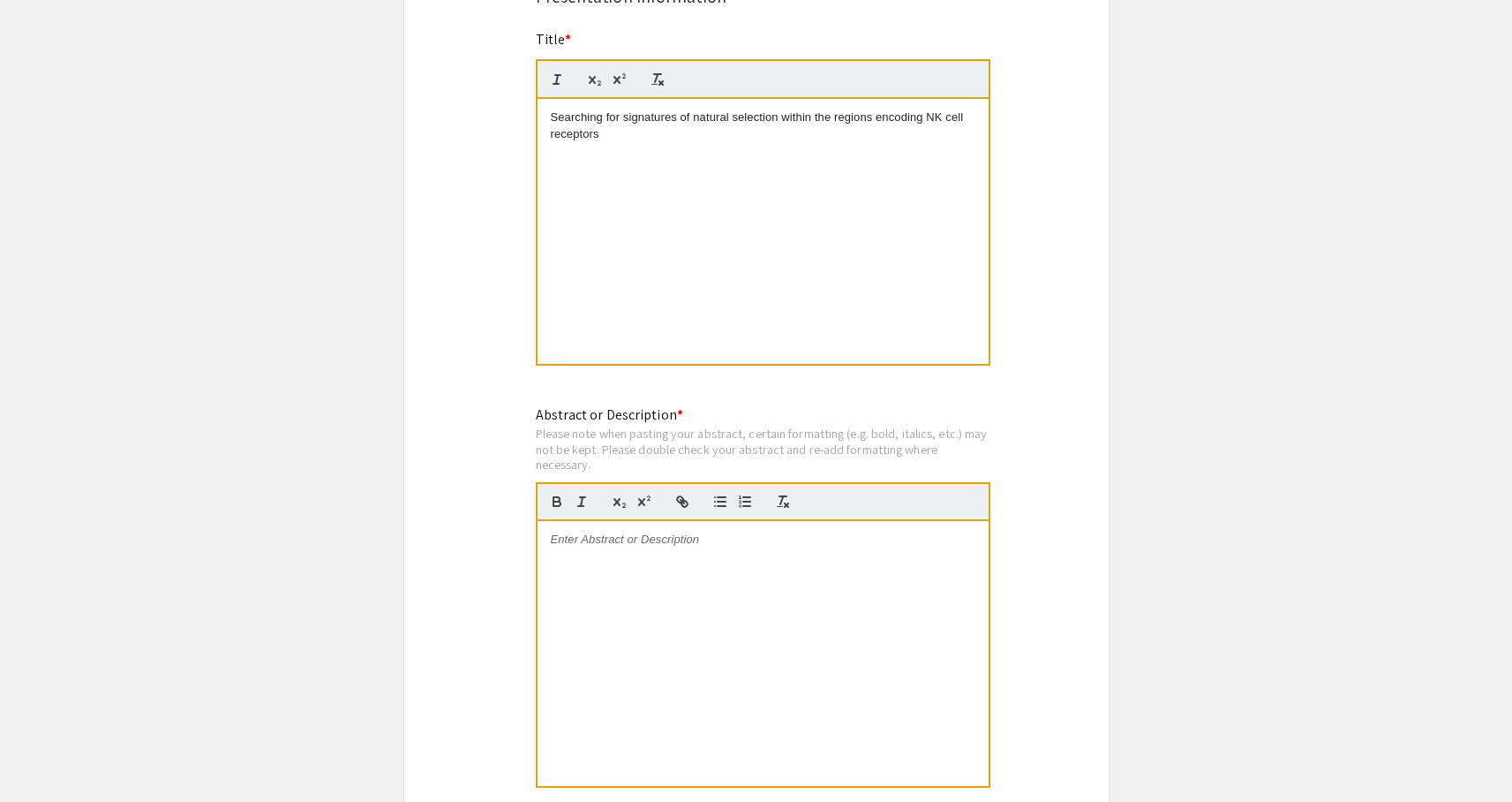
scroll to position [1525, 0]
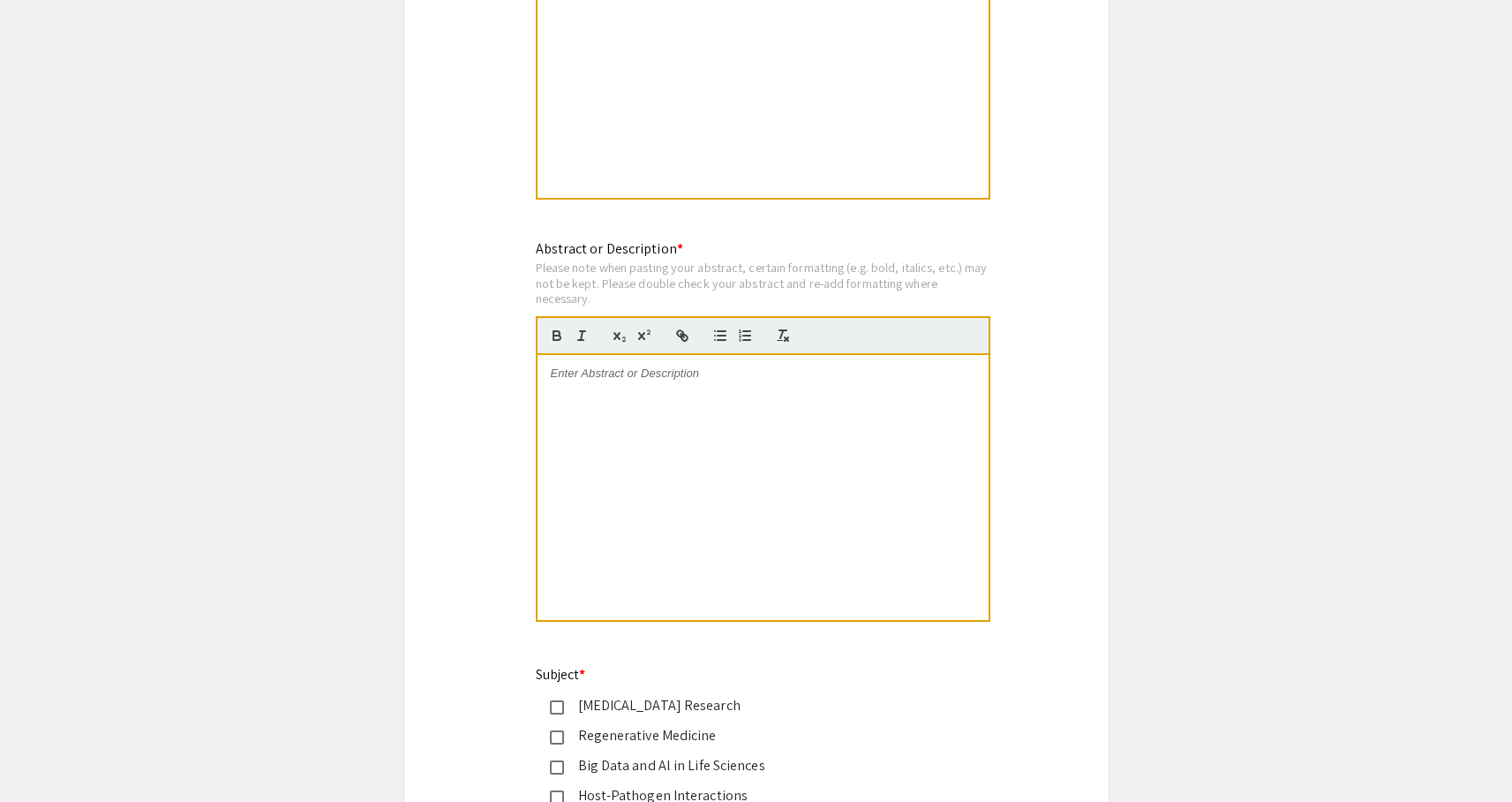
click at [660, 378] on p at bounding box center [762, 374] width 424 height 16
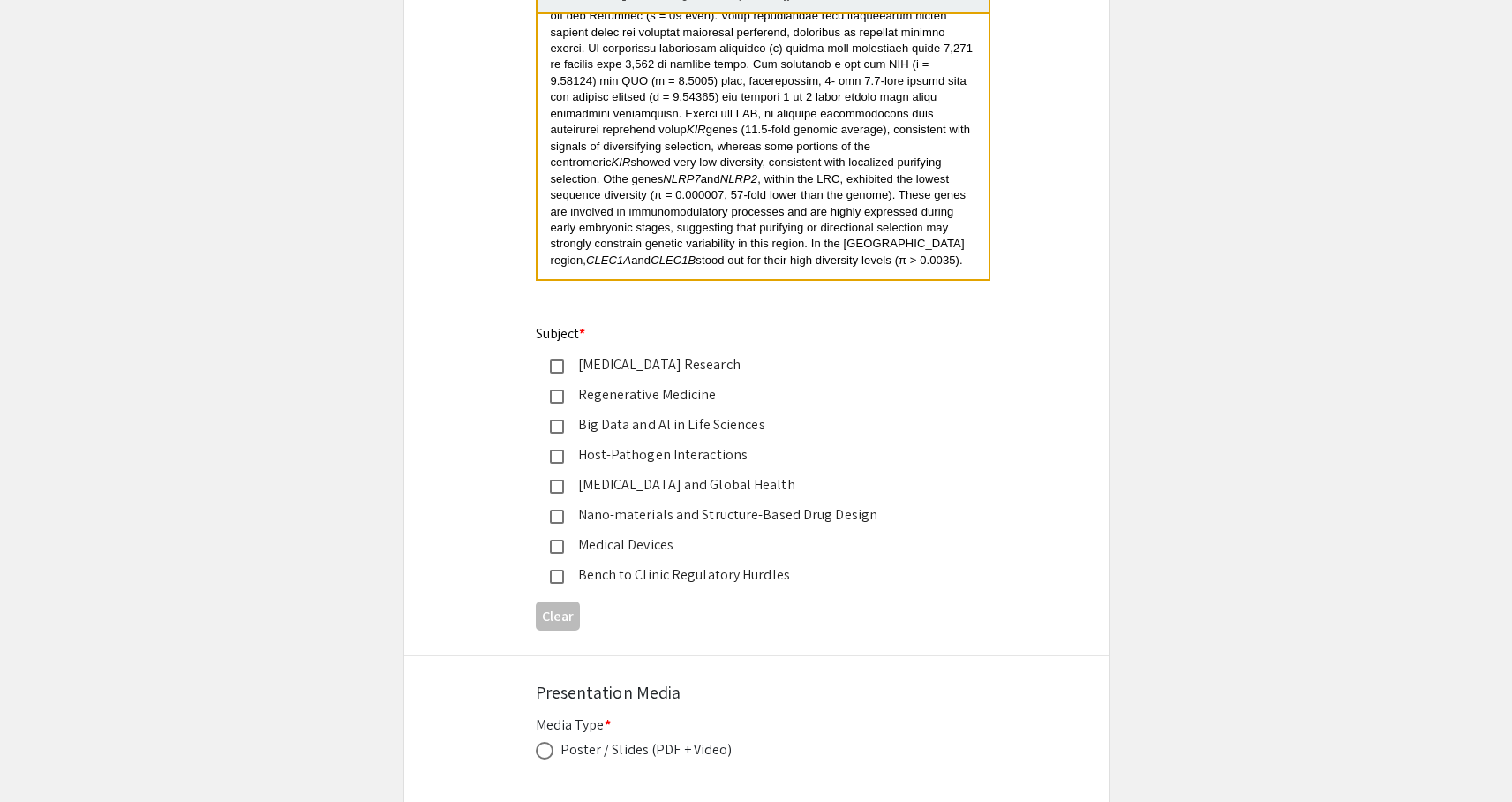
scroll to position [1943, 0]
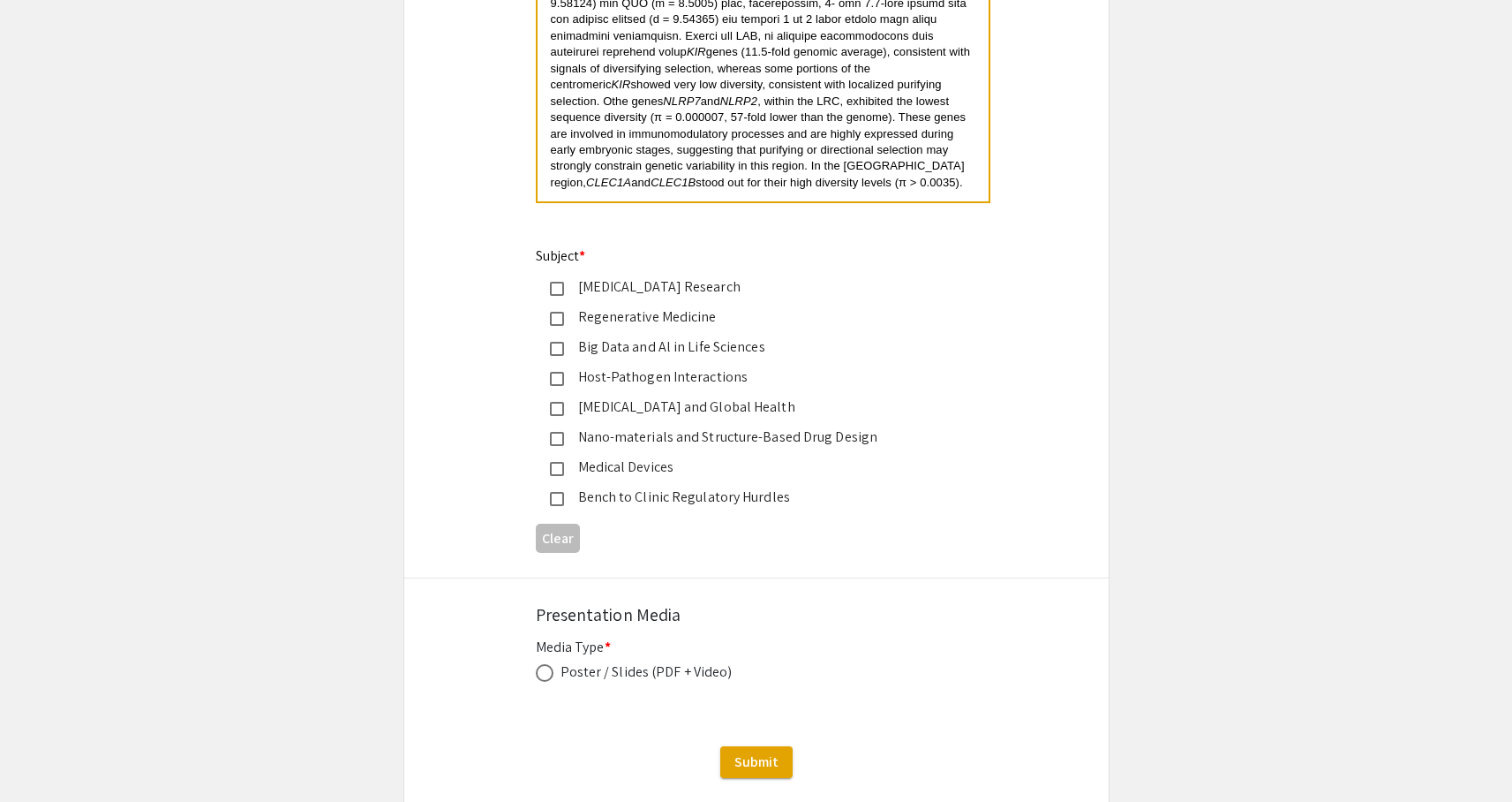
click at [555, 352] on mat-pseudo-checkbox at bounding box center [557, 348] width 14 height 14
click at [559, 378] on mat-pseudo-checkbox at bounding box center [557, 379] width 14 height 14
click at [552, 355] on mat-pseudo-checkbox at bounding box center [557, 348] width 14 height 14
click at [557, 380] on mat-pseudo-checkbox at bounding box center [557, 379] width 14 height 14
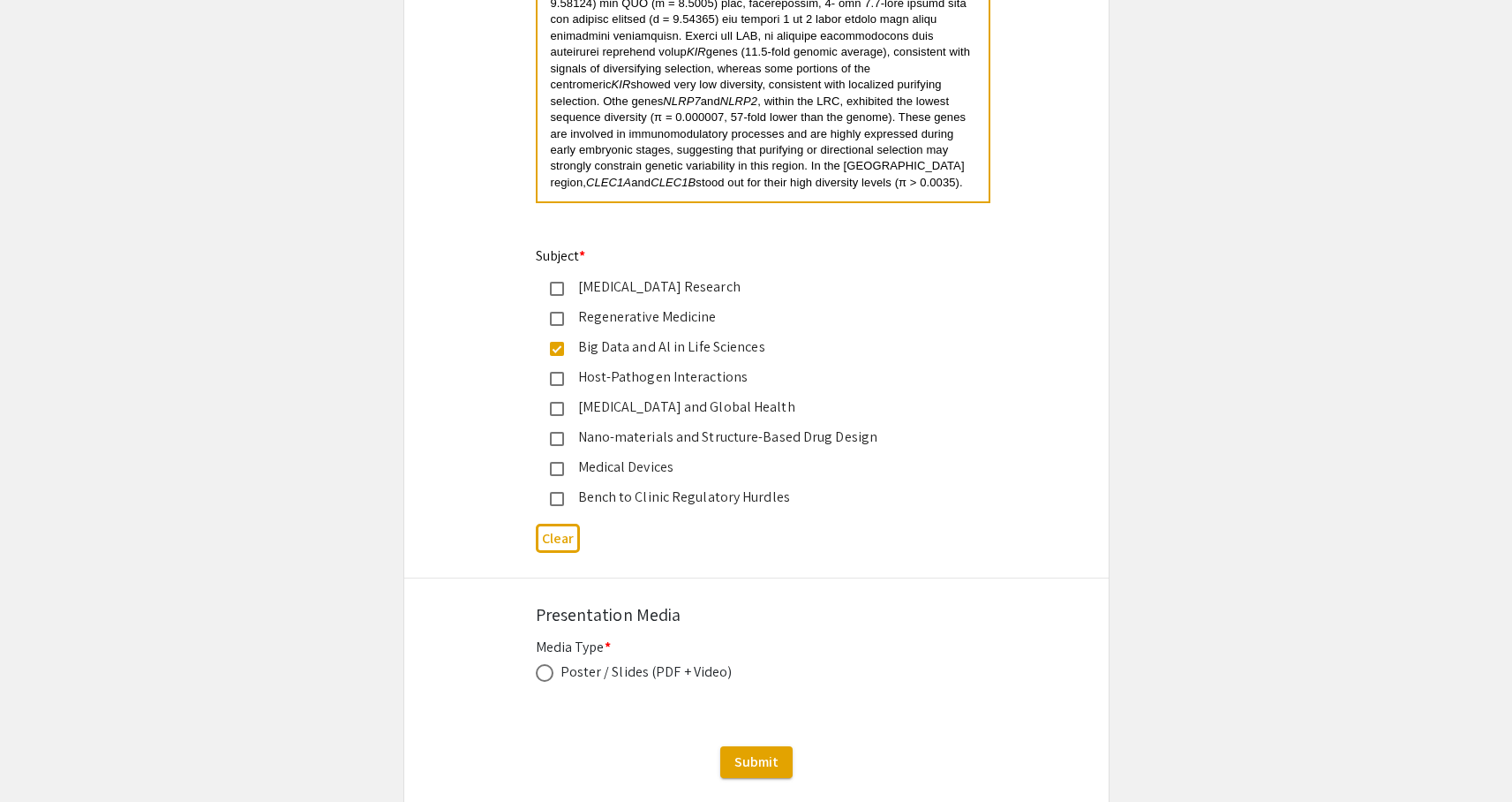
click at [561, 410] on mat-pseudo-checkbox at bounding box center [557, 408] width 14 height 14
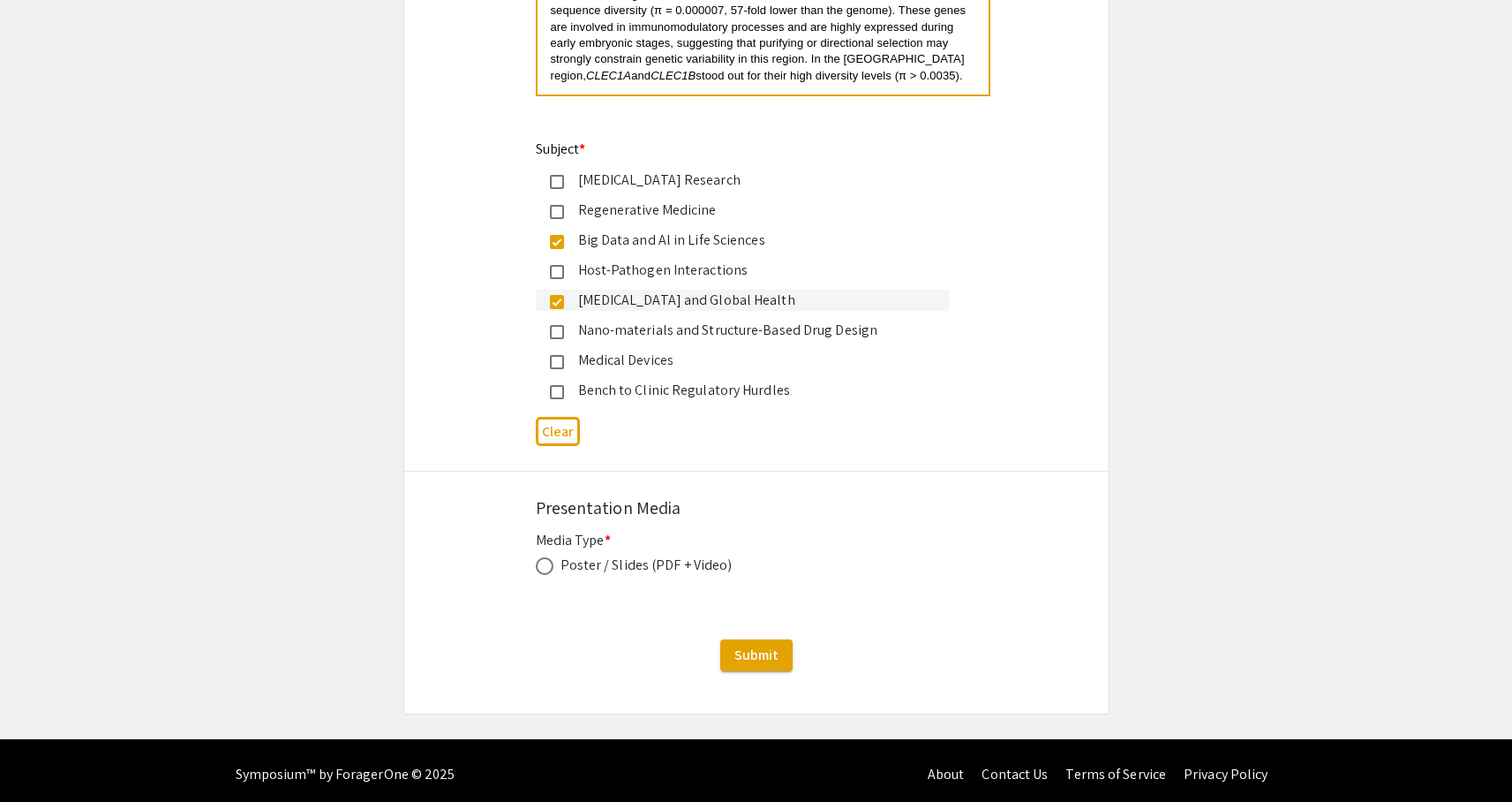
scroll to position [2061, 0]
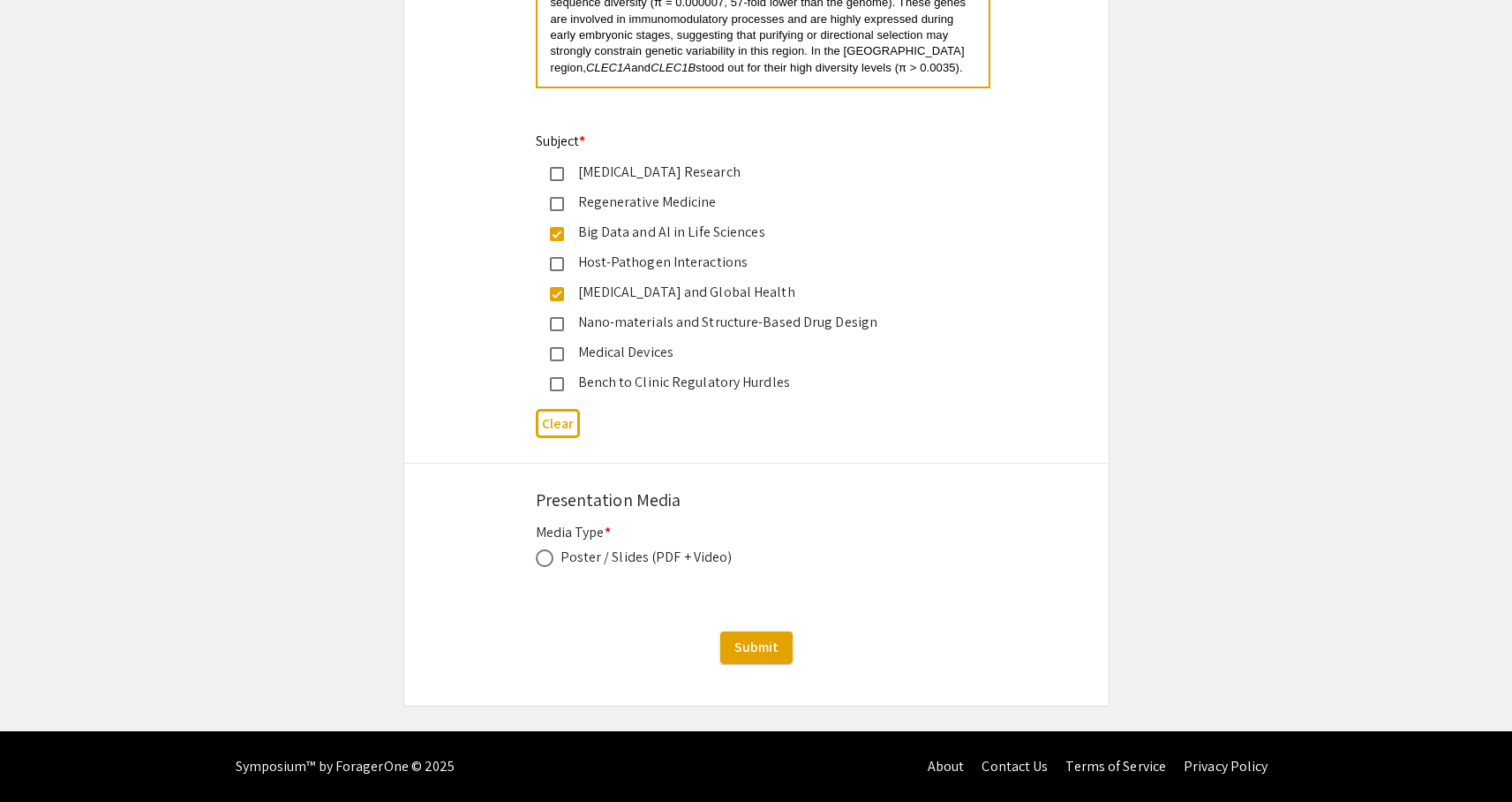
click at [651, 564] on div "Poster / Slides (PDF + Video)" at bounding box center [647, 557] width 172 height 21
click at [541, 558] on span at bounding box center [545, 558] width 18 height 18
click at [541, 558] on input "radio" at bounding box center [545, 558] width 18 height 18
radio input "true"
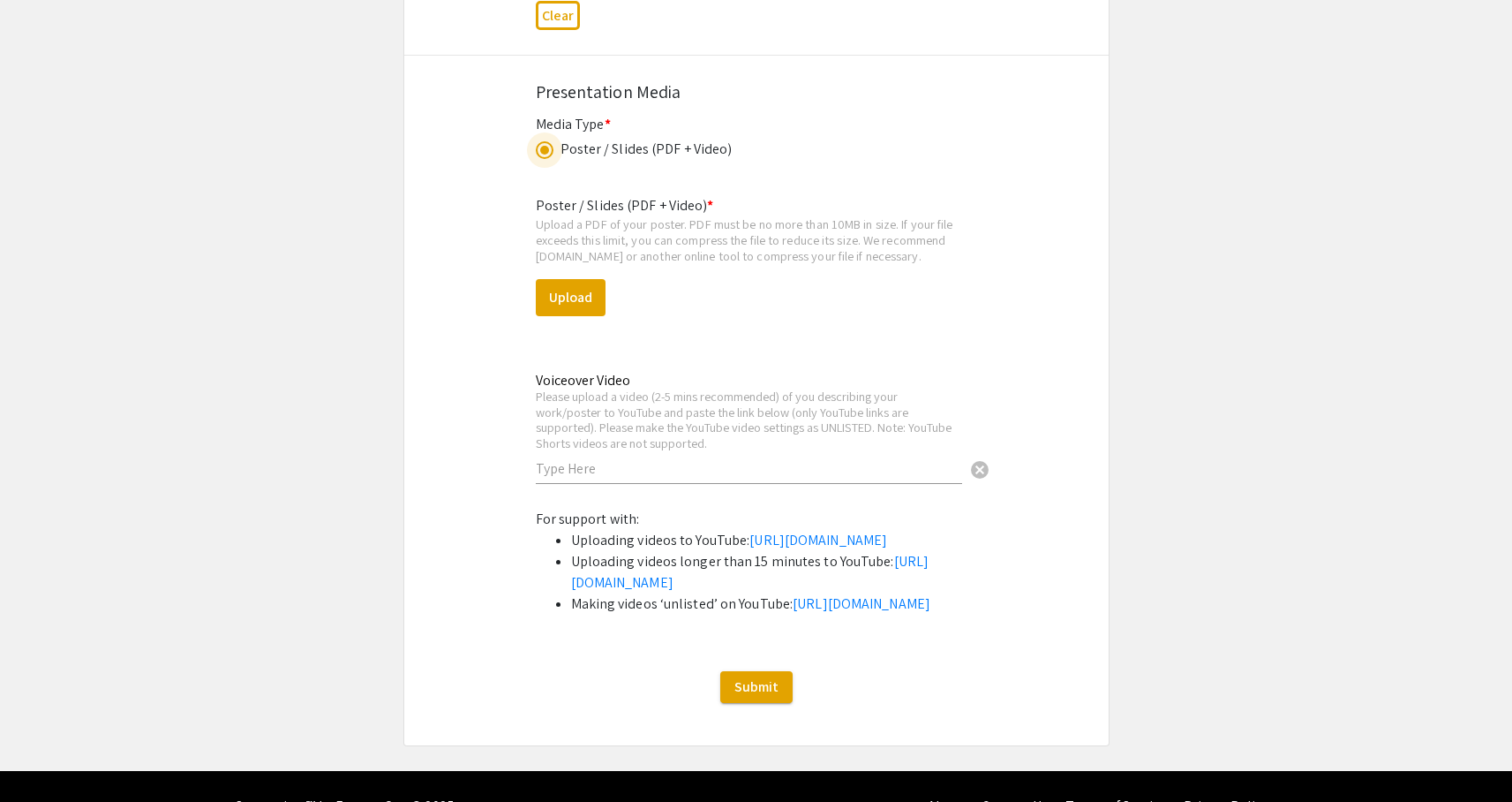
scroll to position [2488, 0]
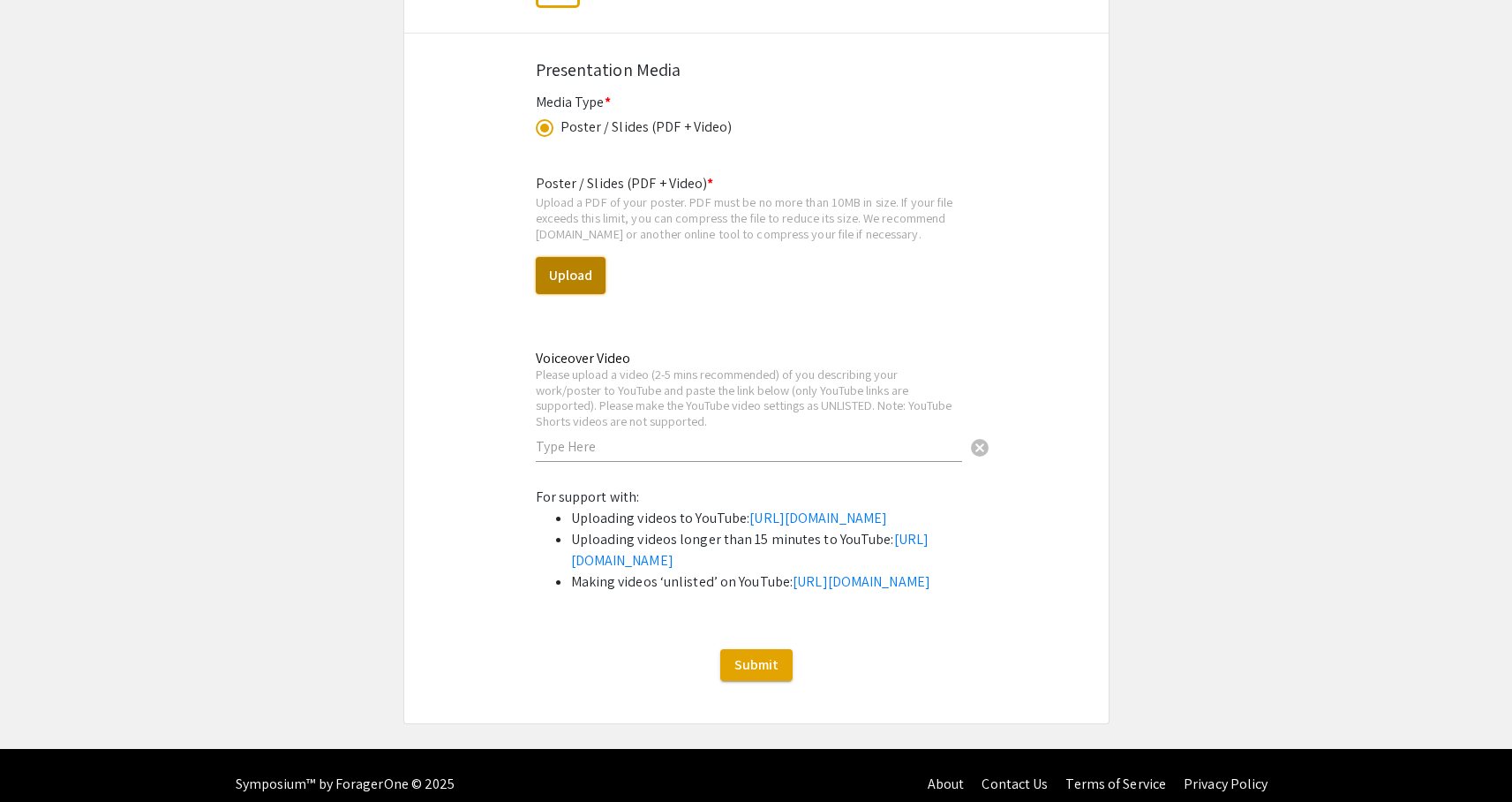
click at [576, 276] on button "Upload" at bounding box center [571, 275] width 70 height 37
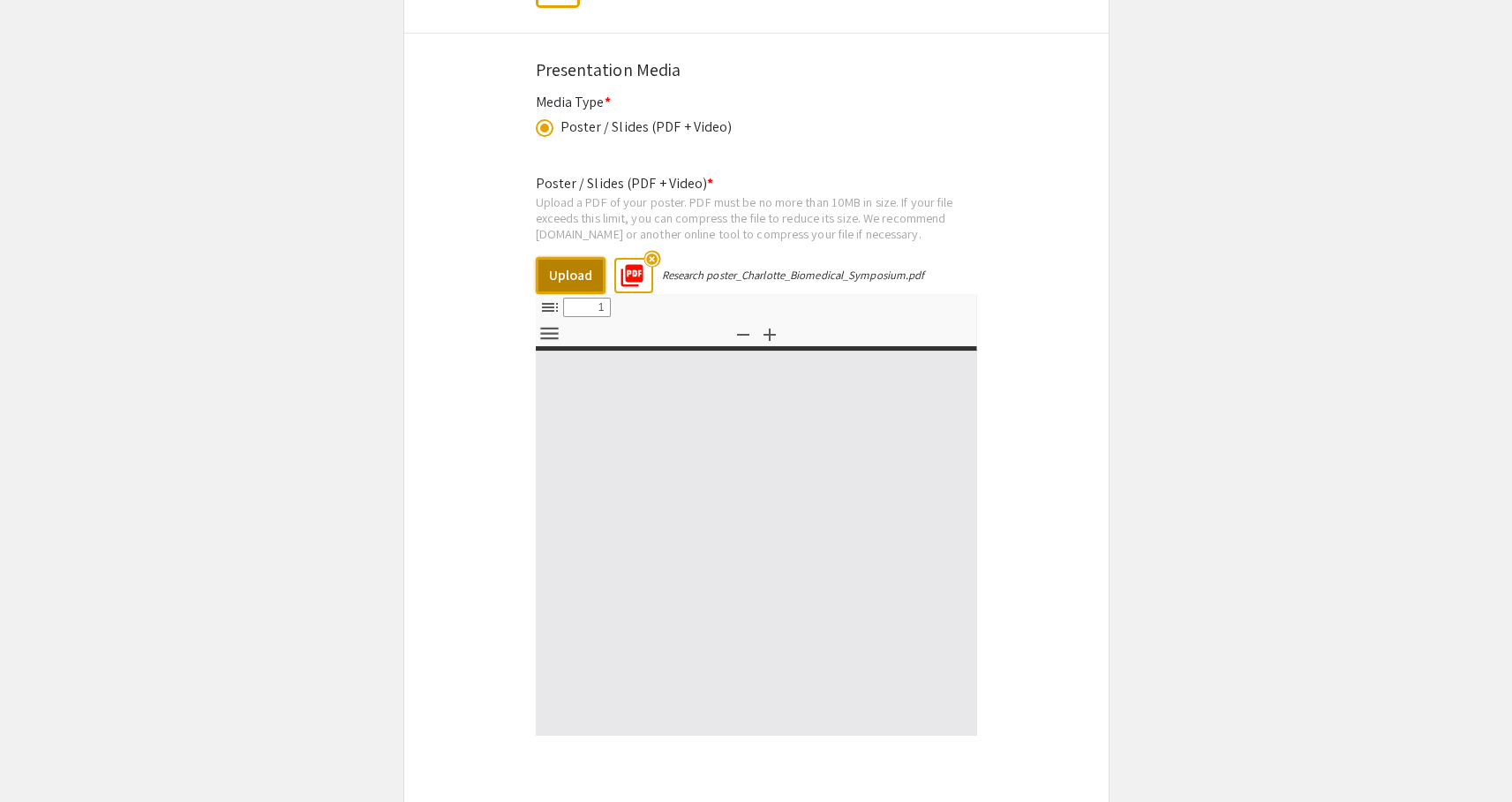
select select "custom"
type input "0"
select select "custom"
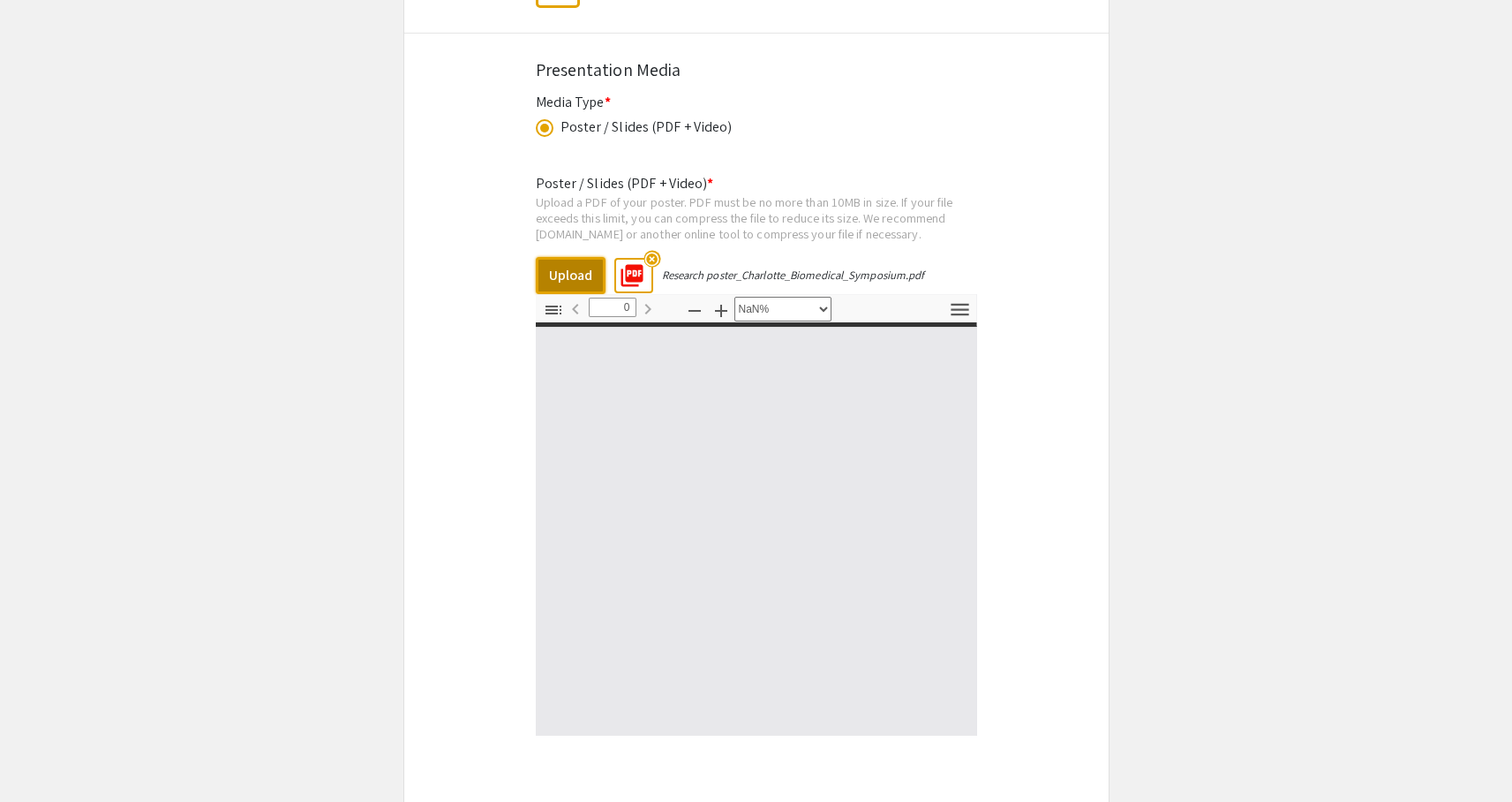
type input "1"
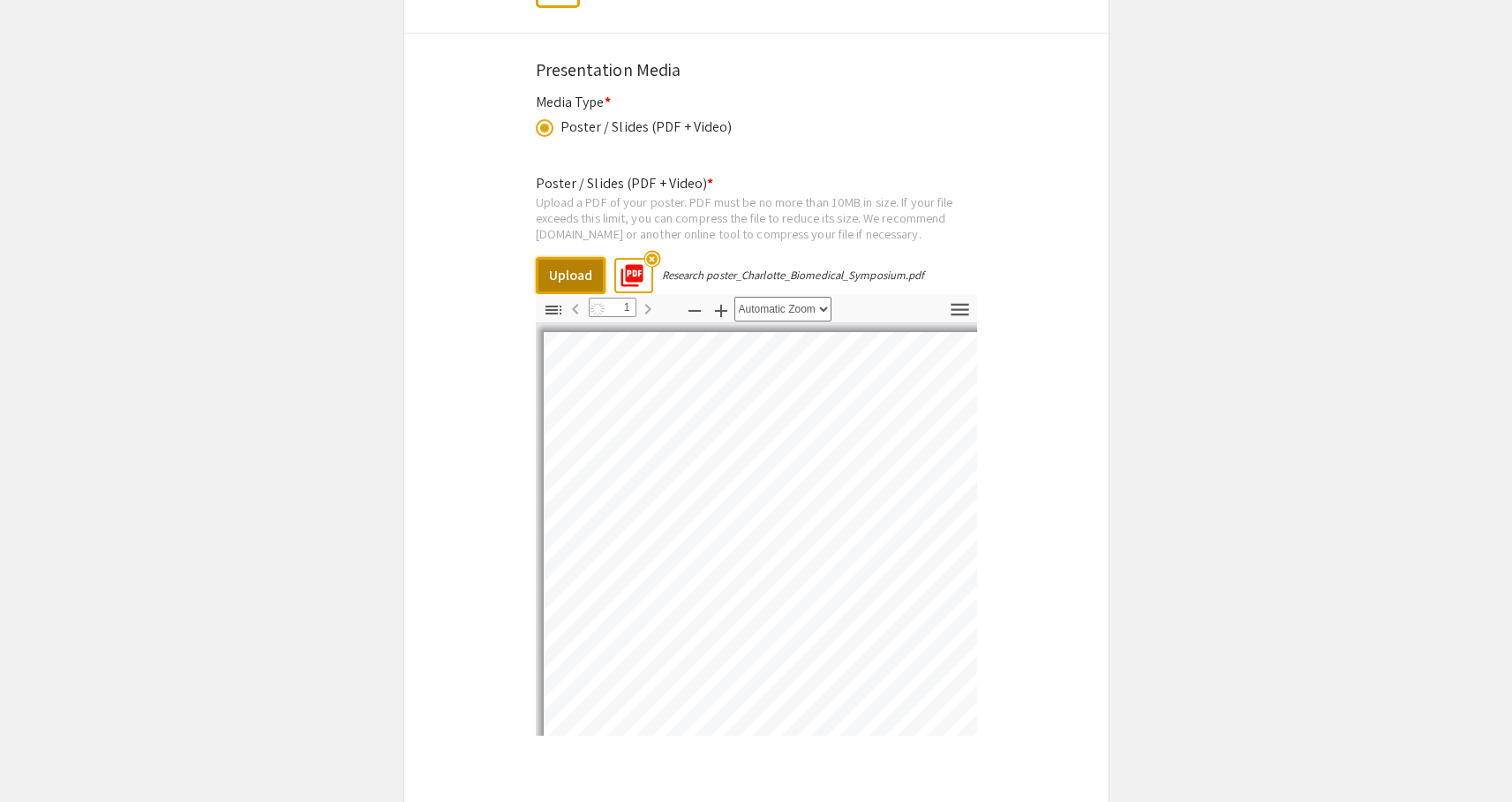
select select "auto"
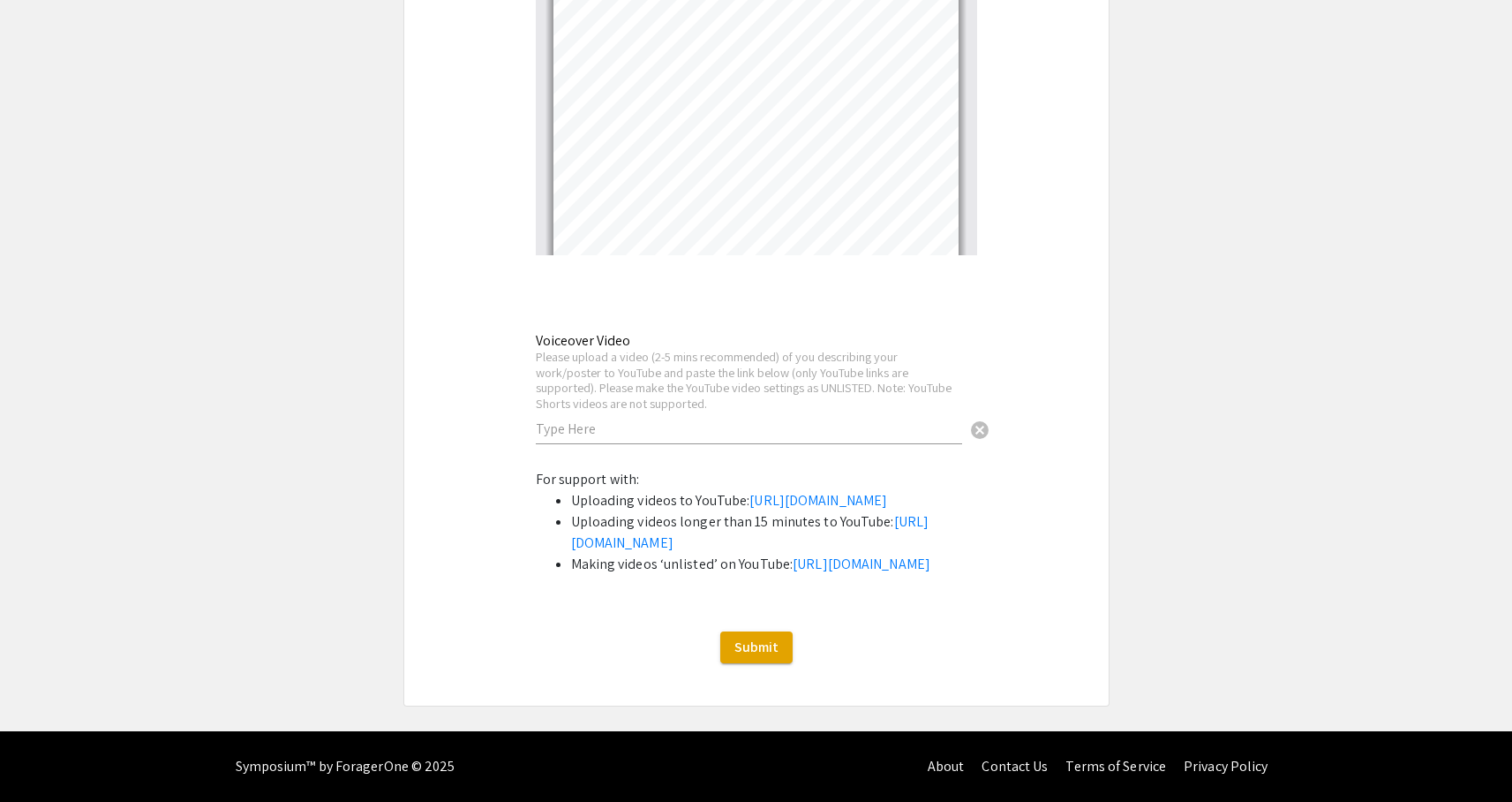
scroll to position [2977, 0]
click at [759, 421] on input "text" at bounding box center [749, 428] width 426 height 19
paste input "https://youtu.be/RsvfCLdXfKA"
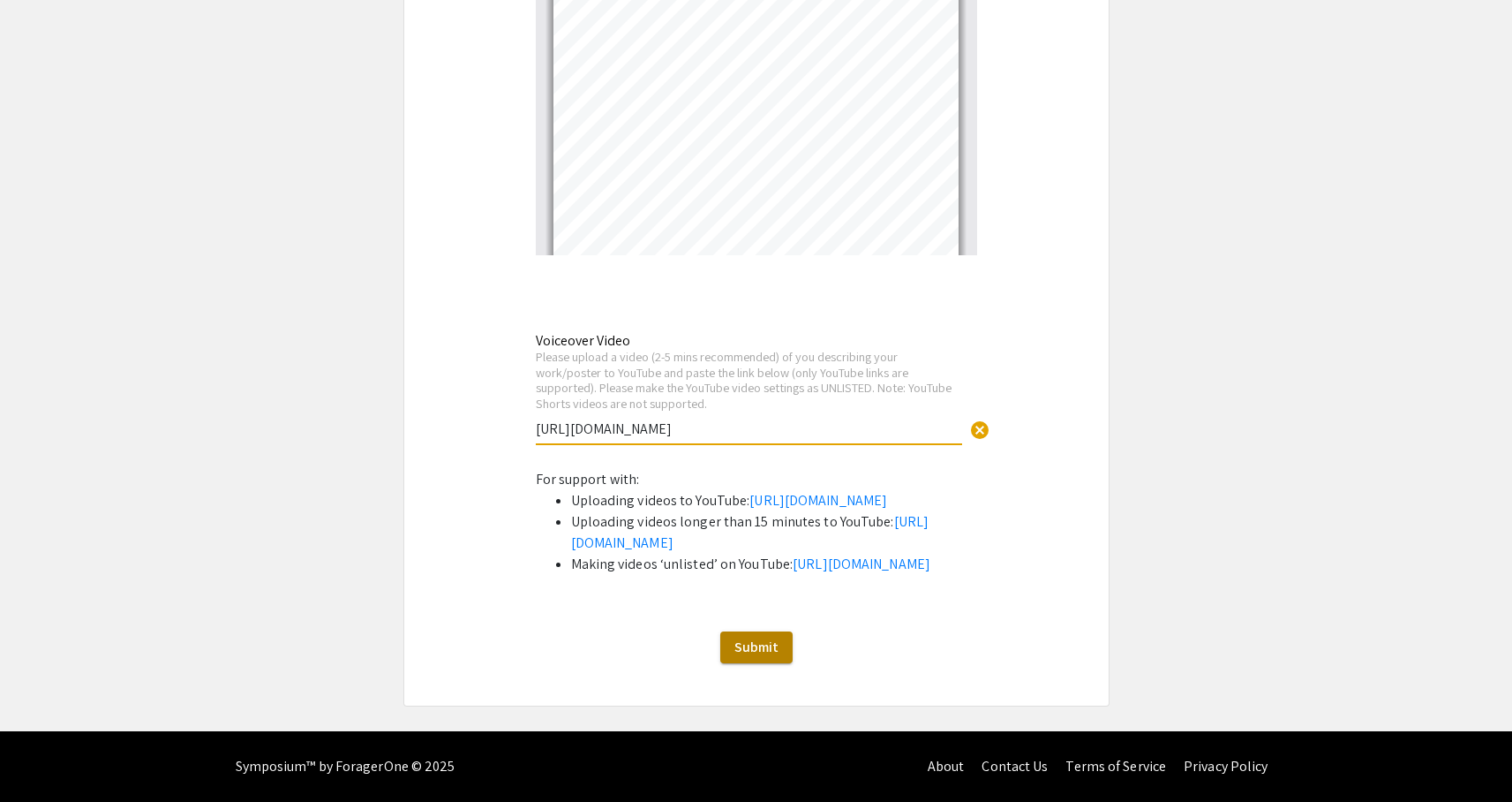
type input "https://youtu.be/RsvfCLdXfKA"
click at [768, 656] on span "Submit" at bounding box center [756, 647] width 44 height 19
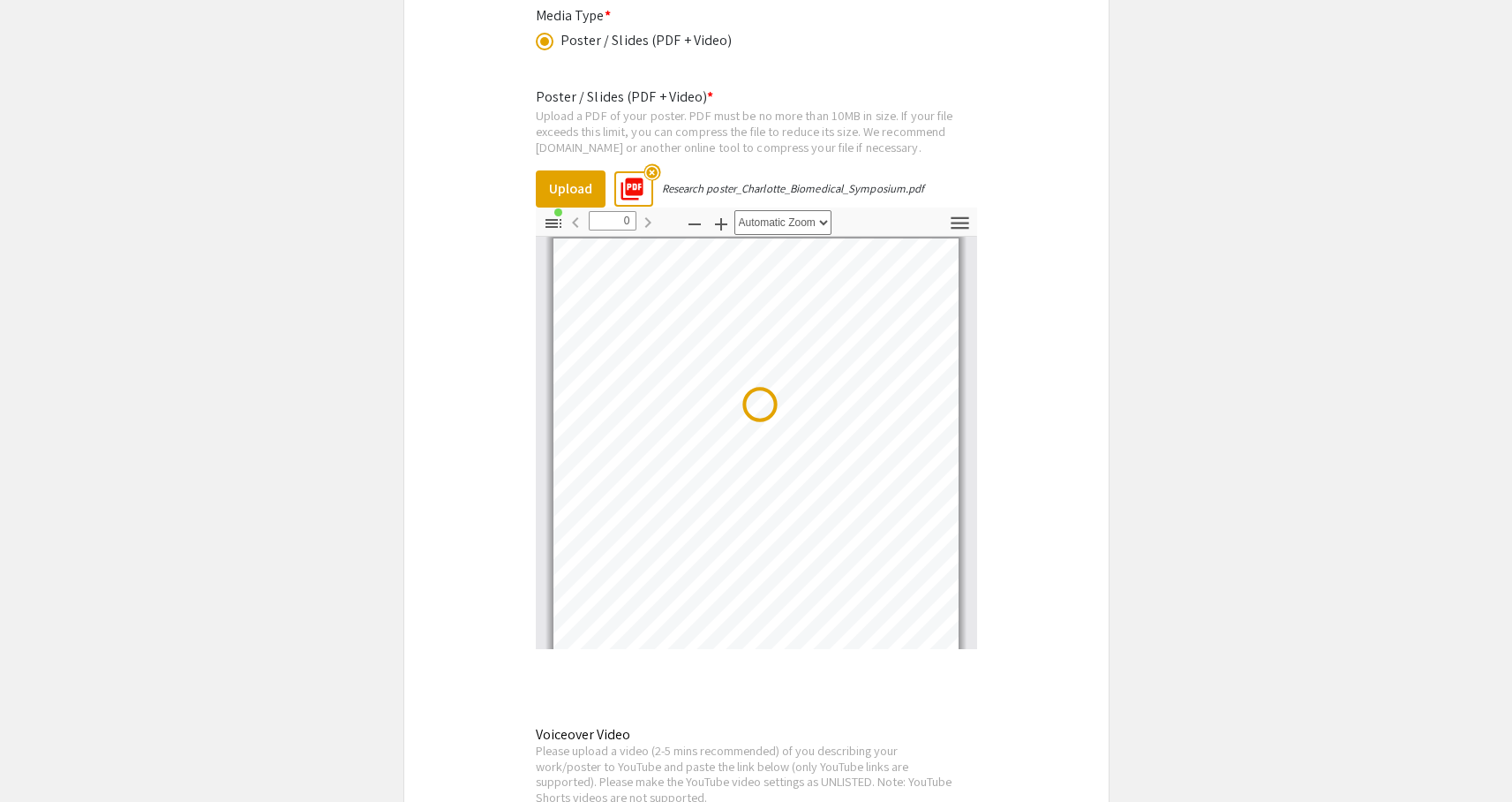
scroll to position [0, 0]
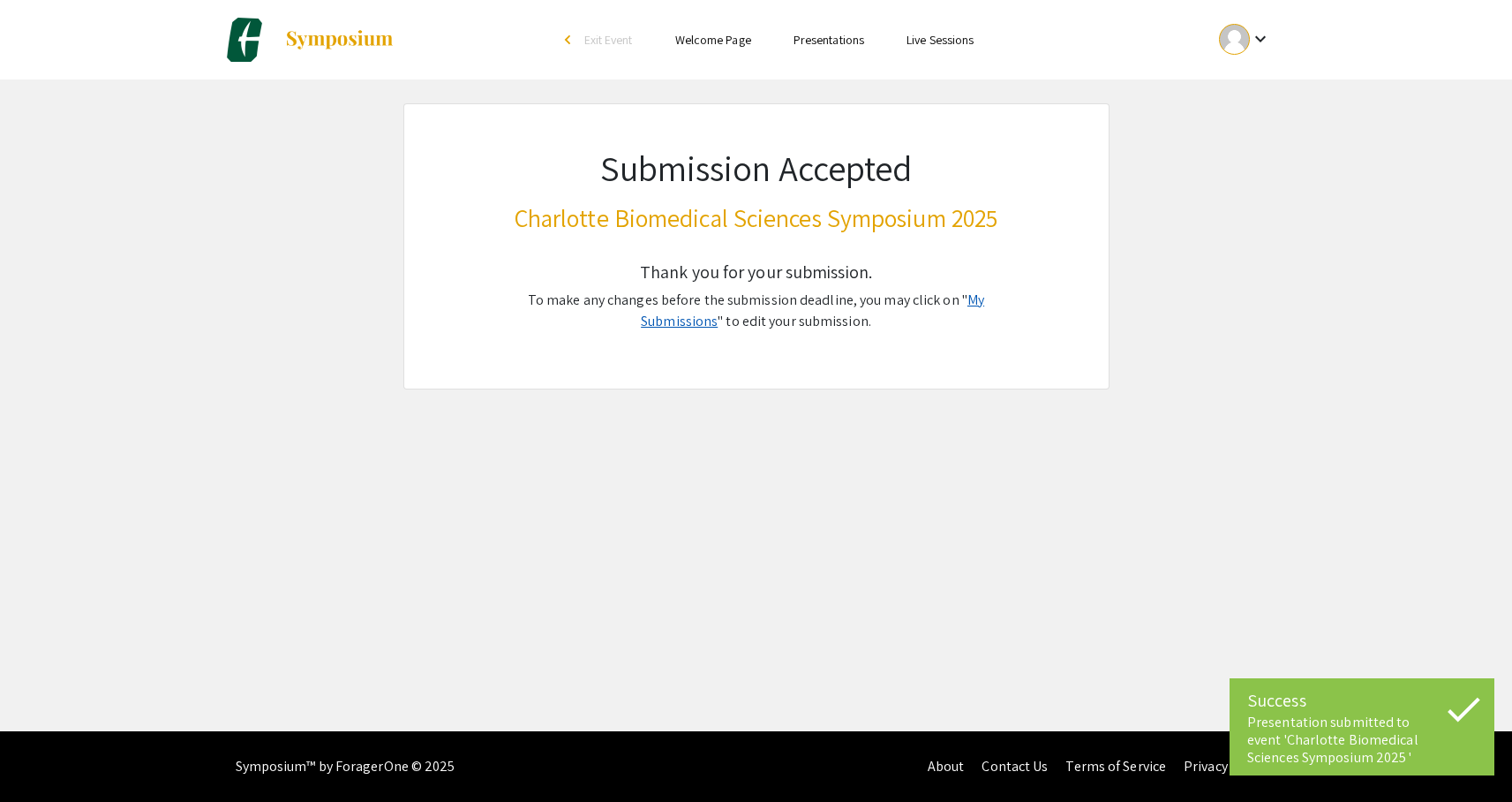
click at [943, 303] on link "My Submissions" at bounding box center [812, 311] width 343 height 40
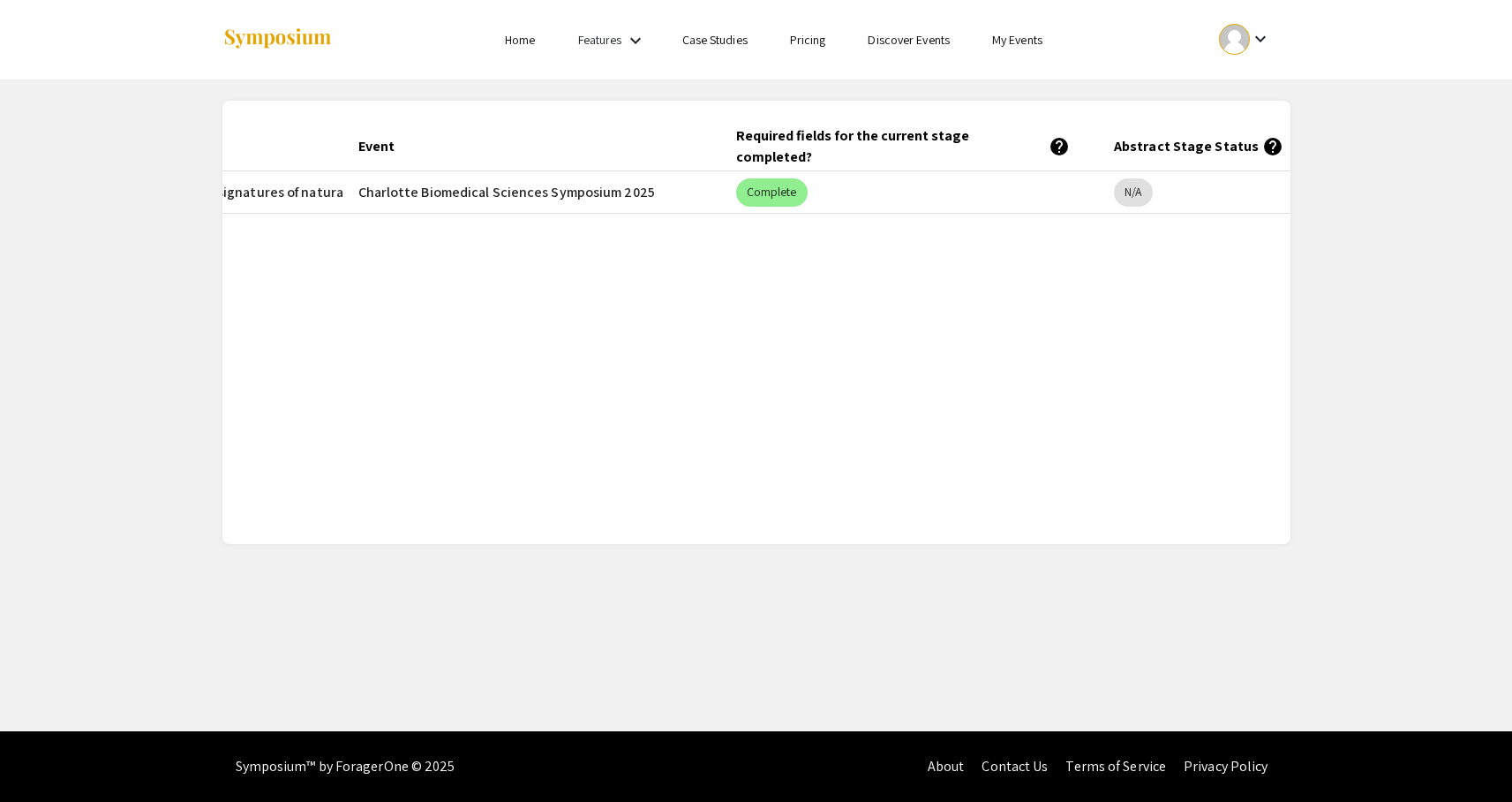
scroll to position [0, 356]
click at [1127, 194] on mat-chip "N/A" at bounding box center [1124, 192] width 39 height 29
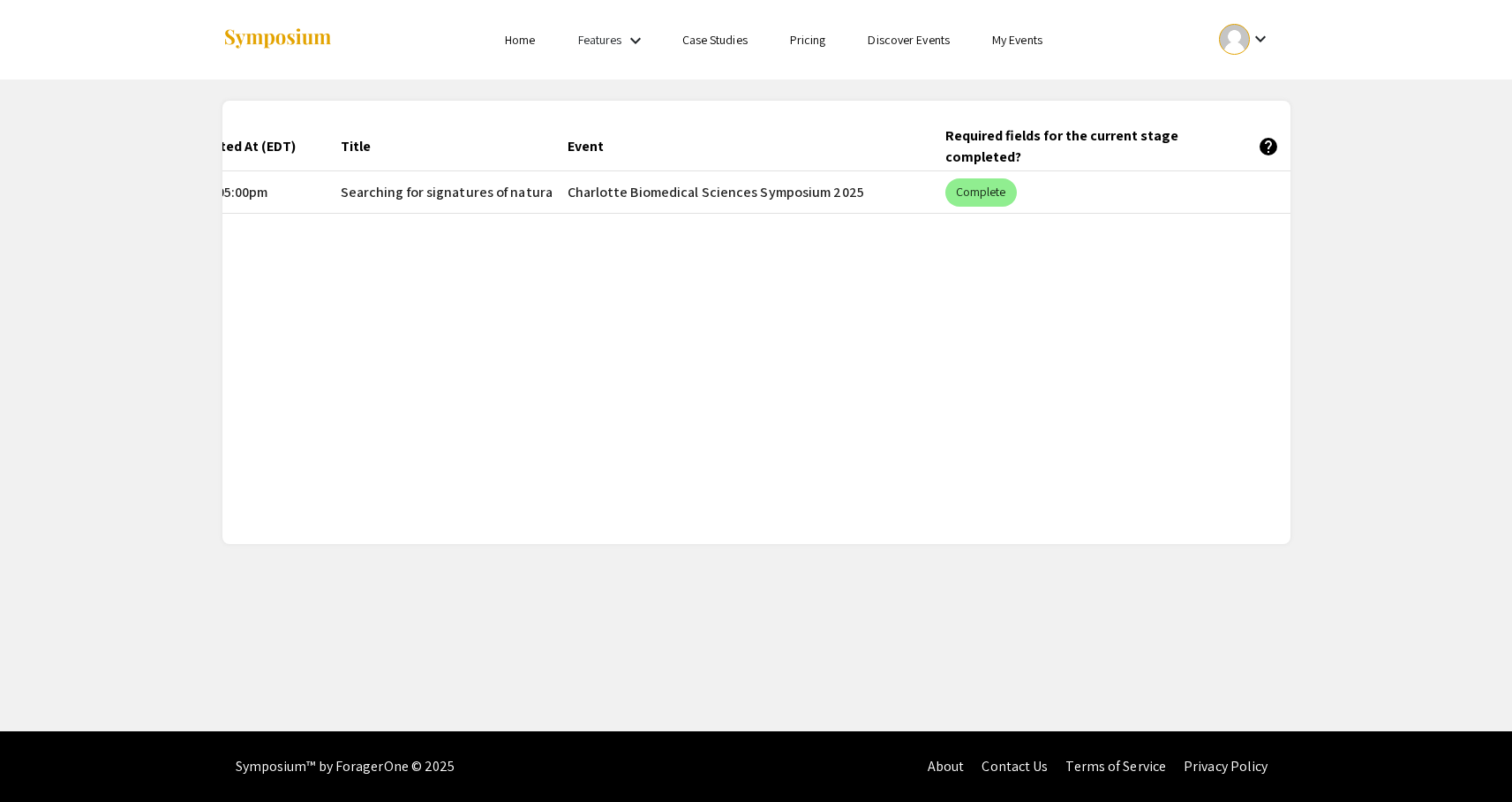
scroll to position [0, 0]
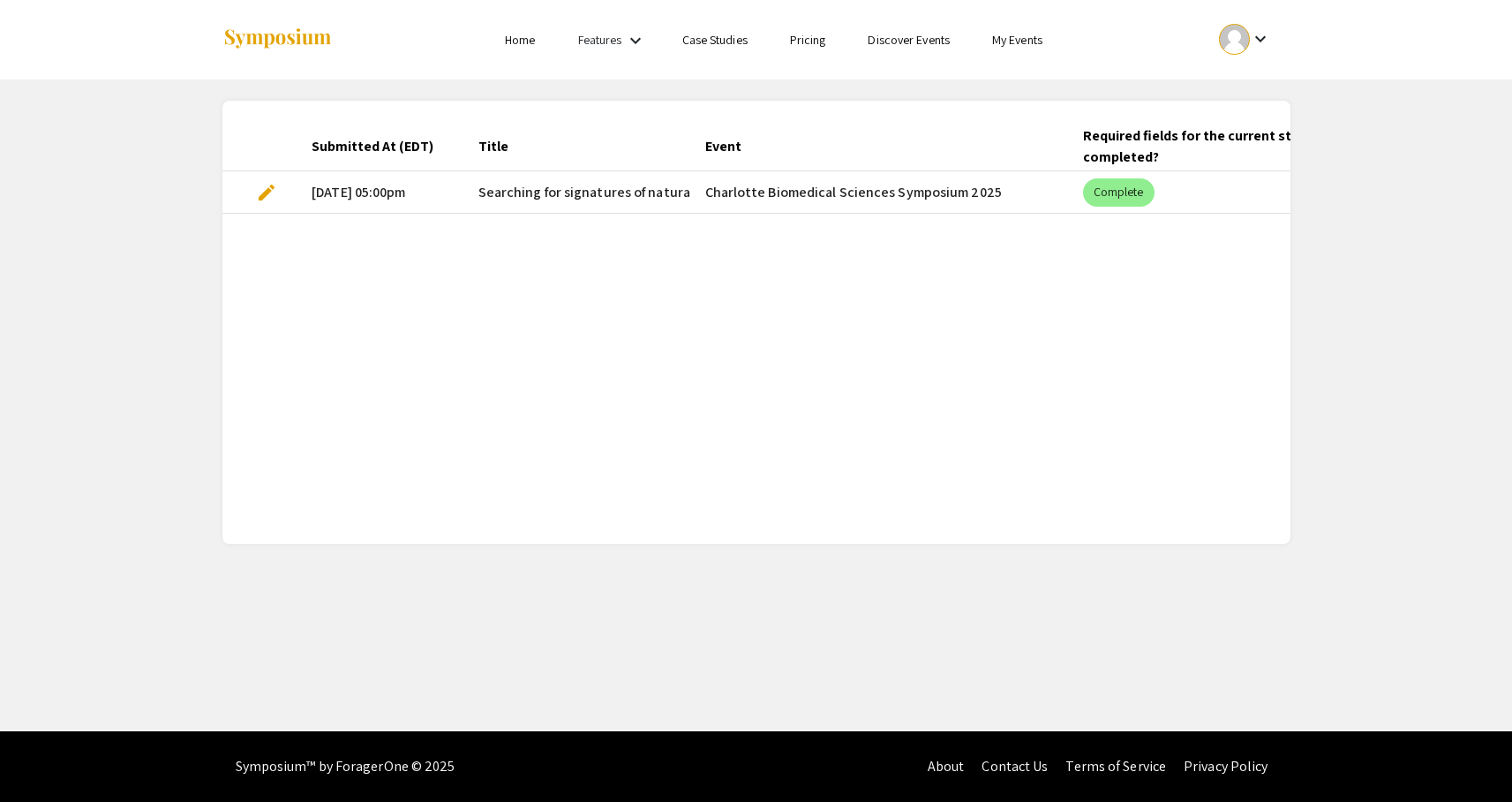
click at [266, 193] on span "edit" at bounding box center [266, 192] width 21 height 21
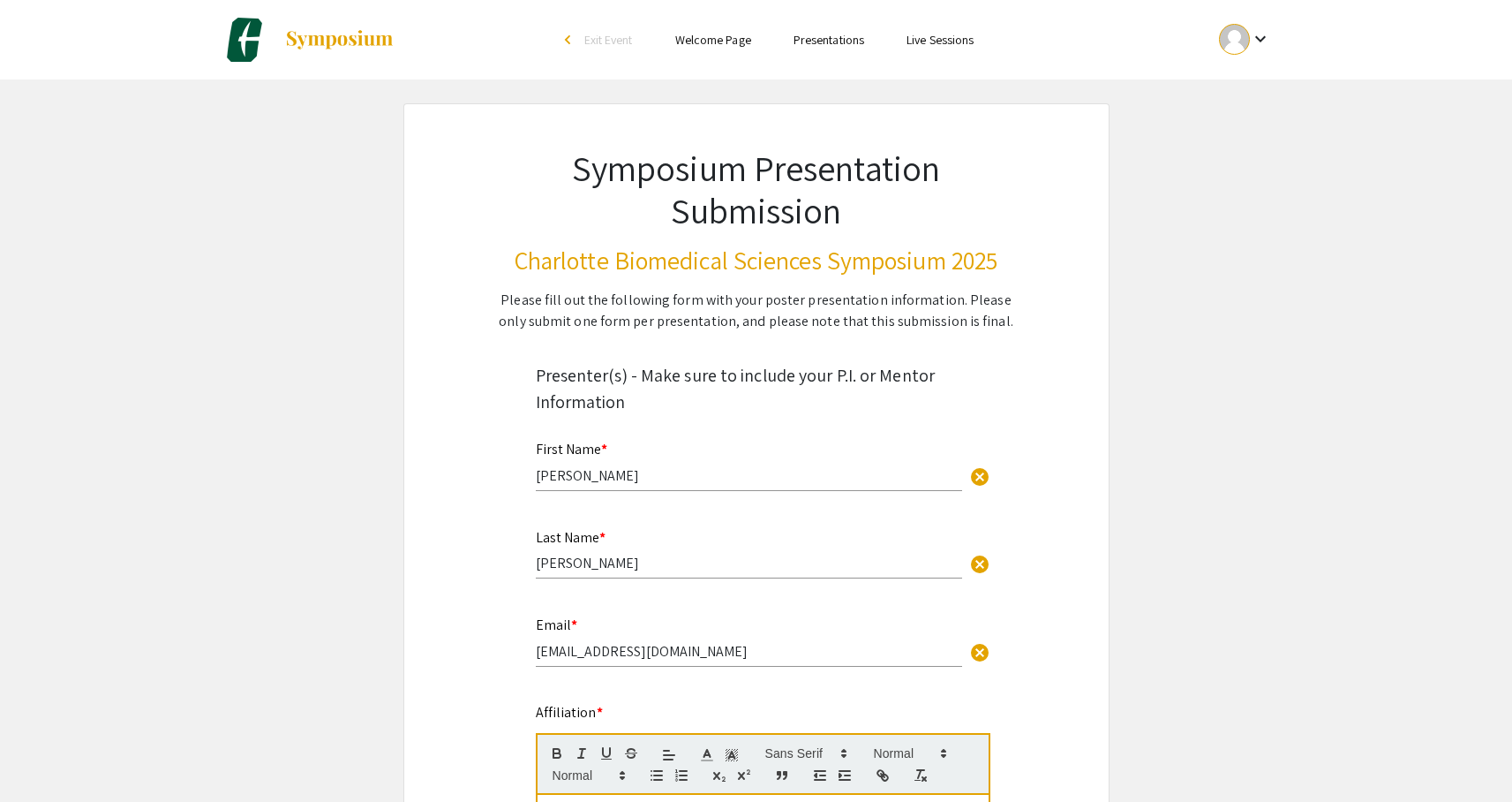
select select "custom"
type input "0"
select select "custom"
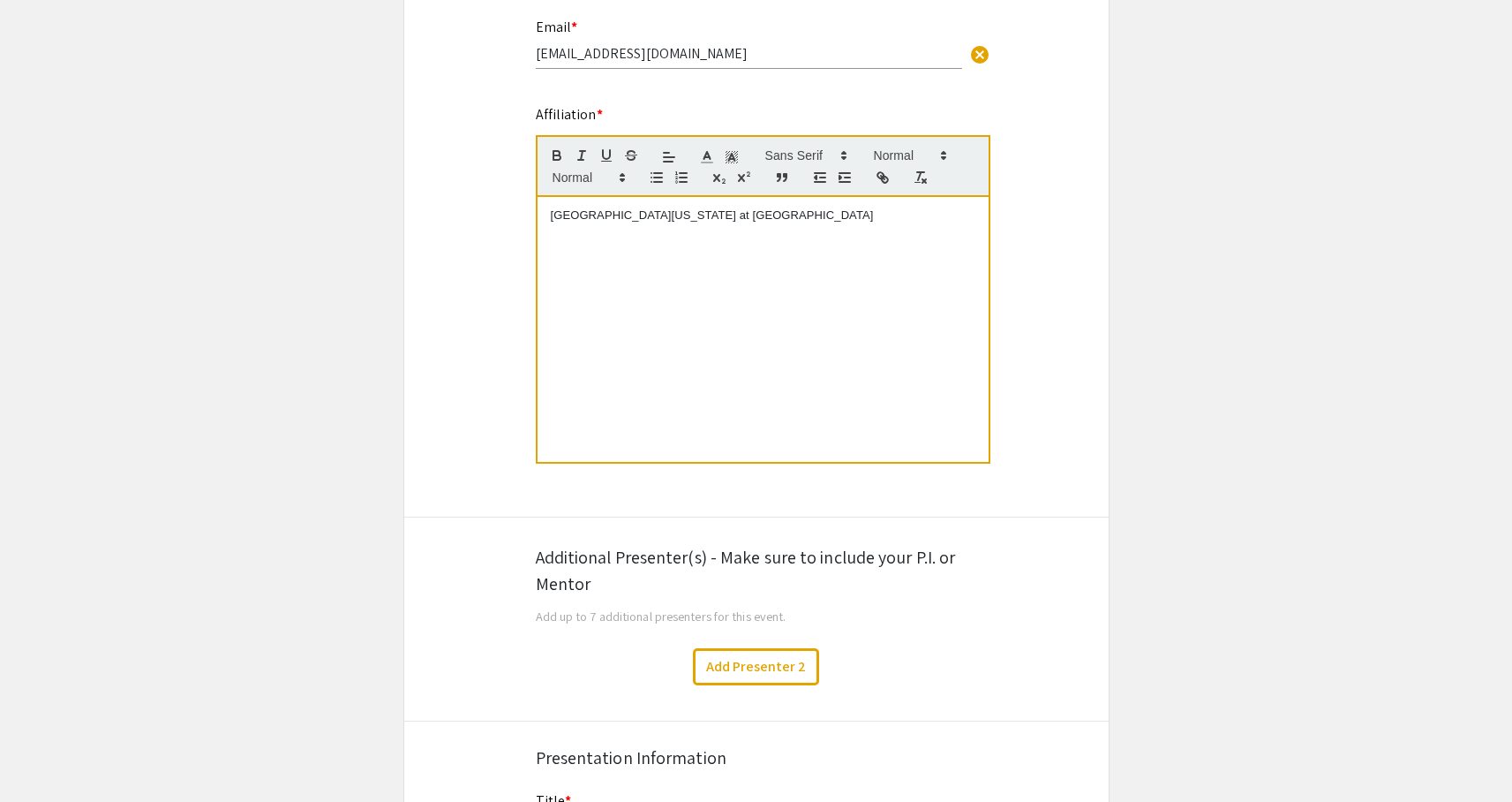
scroll to position [617, 0]
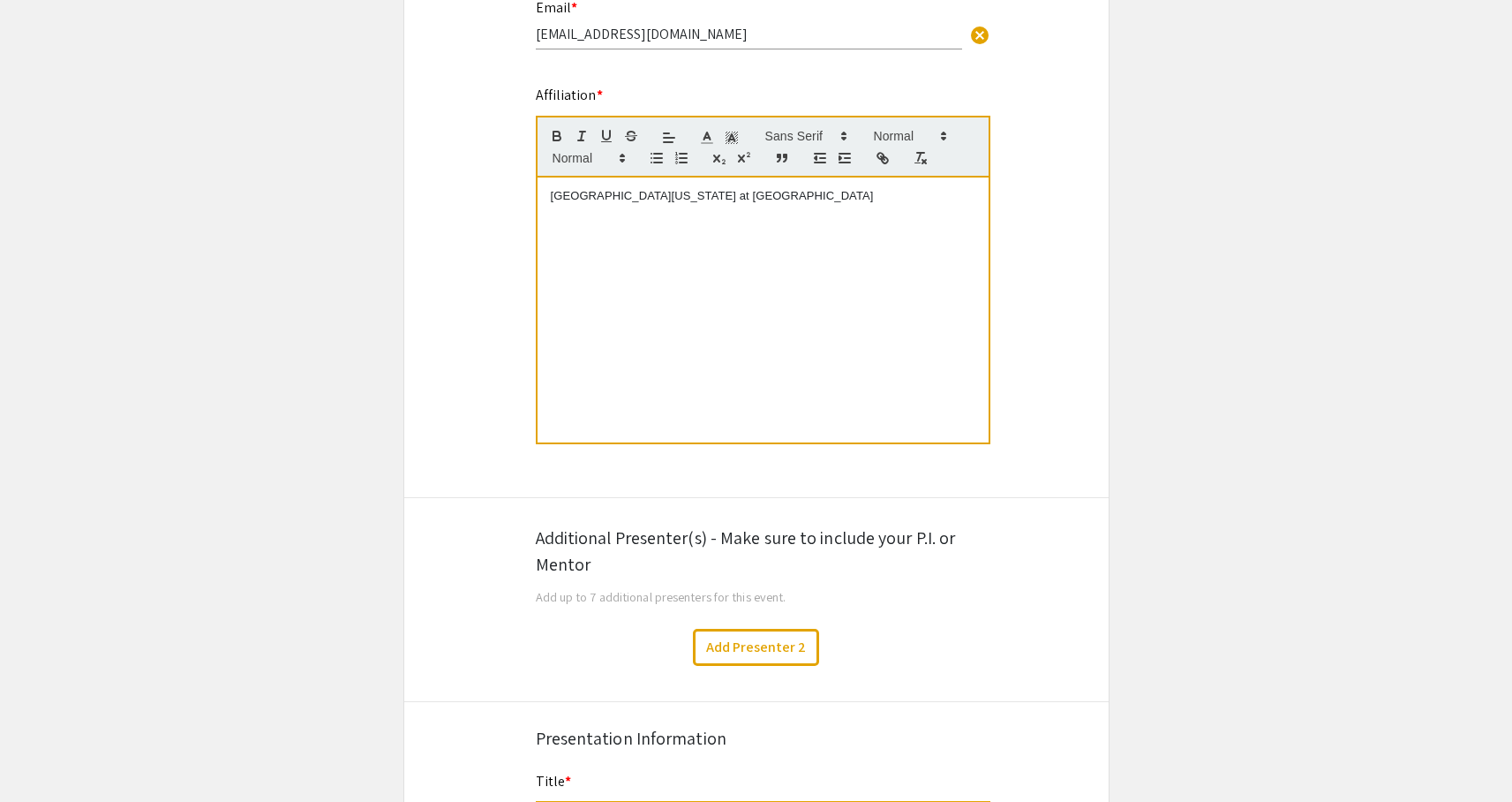
type input "1"
select select "auto"
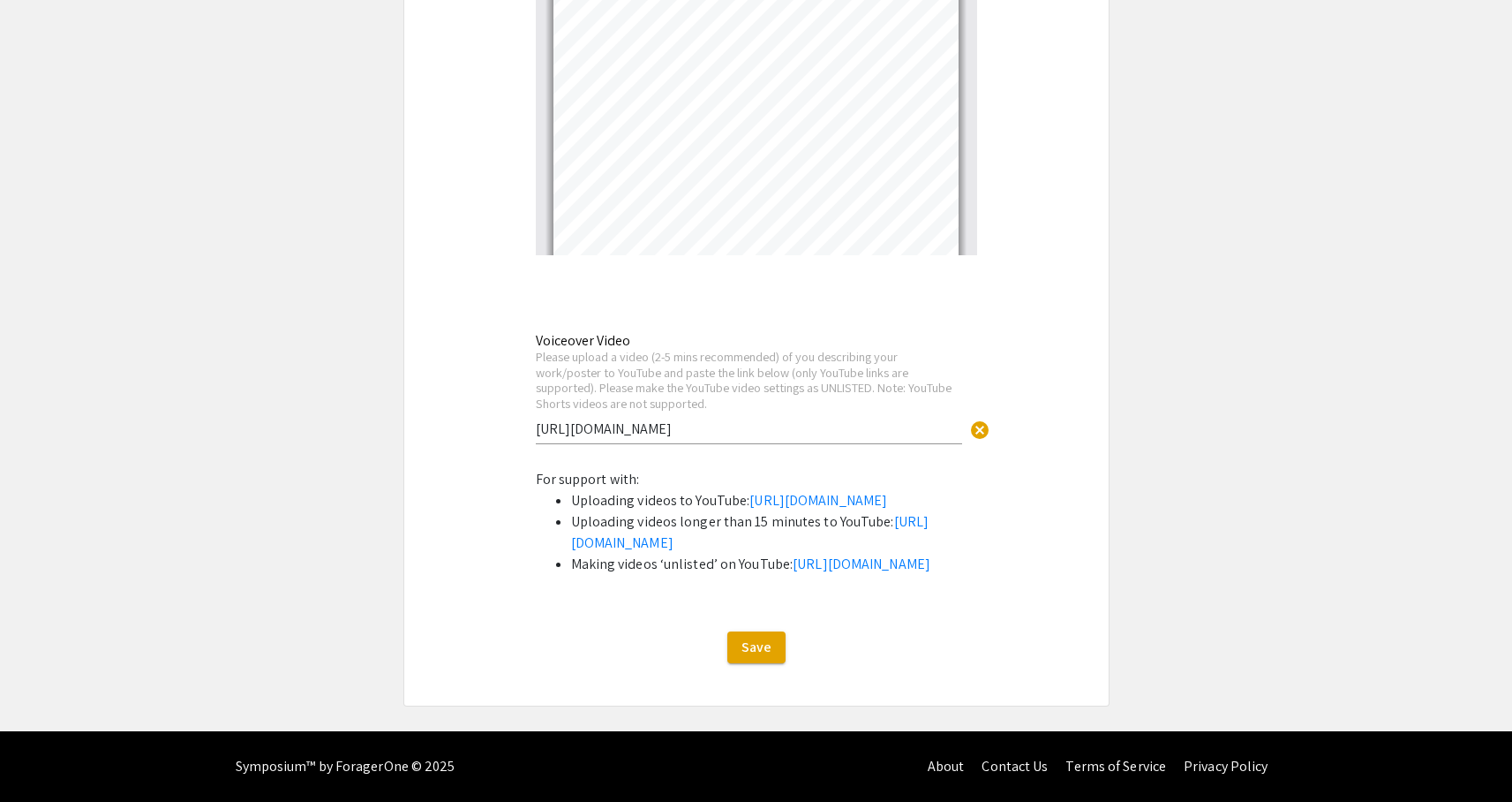
scroll to position [3041, 0]
drag, startPoint x: 712, startPoint y: 360, endPoint x: 487, endPoint y: 354, distance: 225.1
click at [762, 656] on span "Save" at bounding box center [756, 647] width 30 height 19
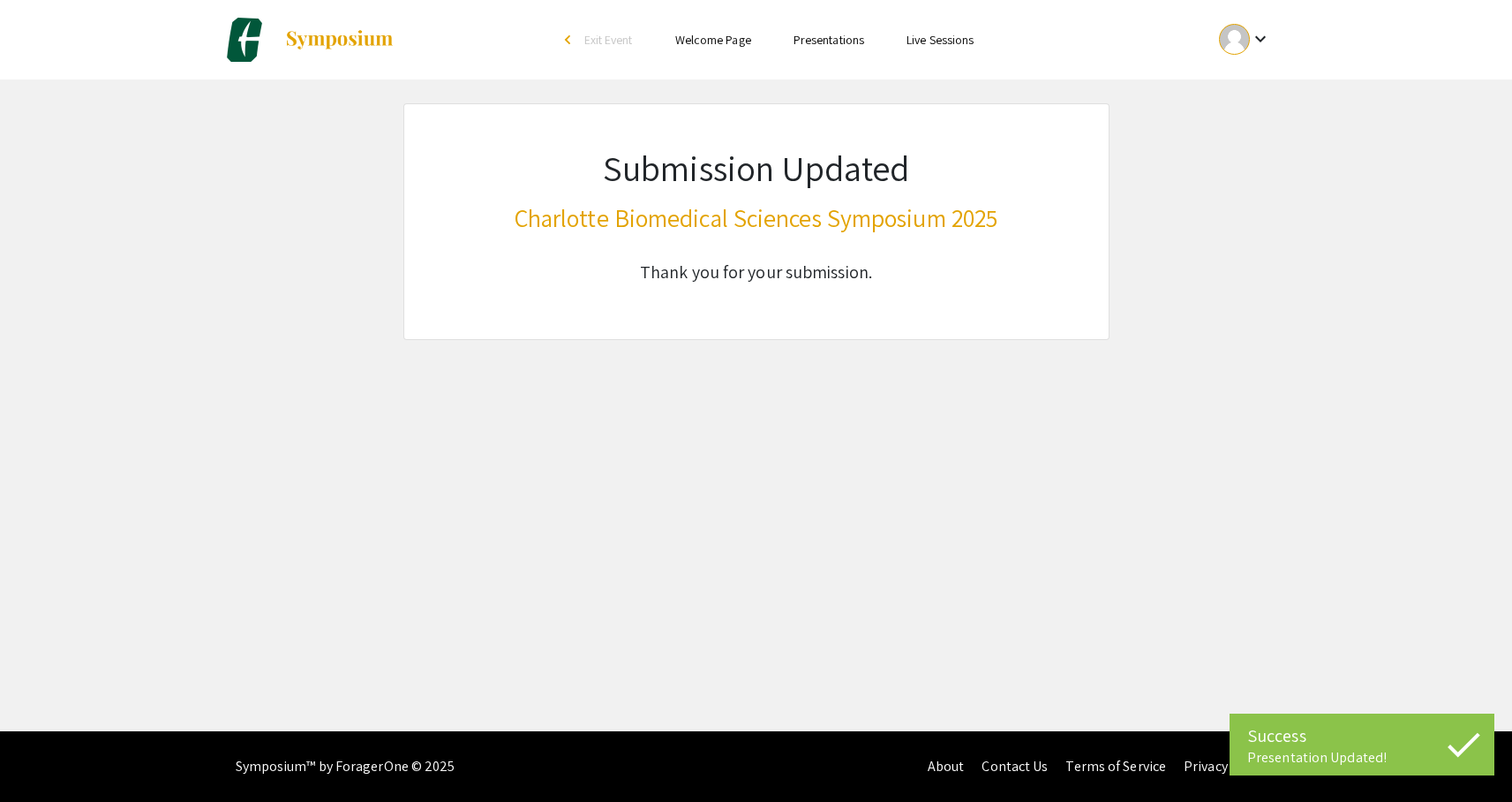
scroll to position [0, 0]
click at [344, 39] on img at bounding box center [339, 39] width 111 height 21
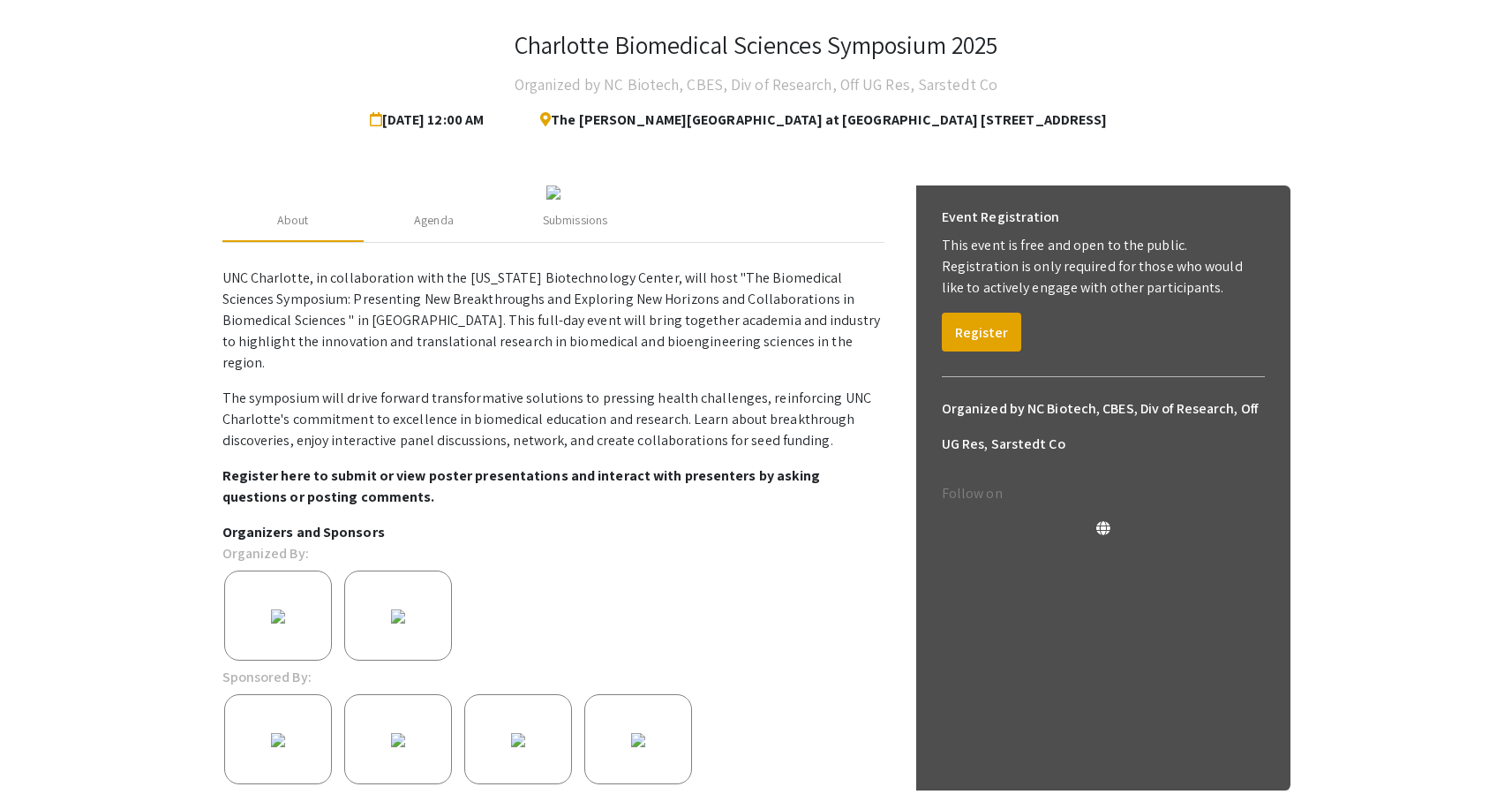
scroll to position [32, 0]
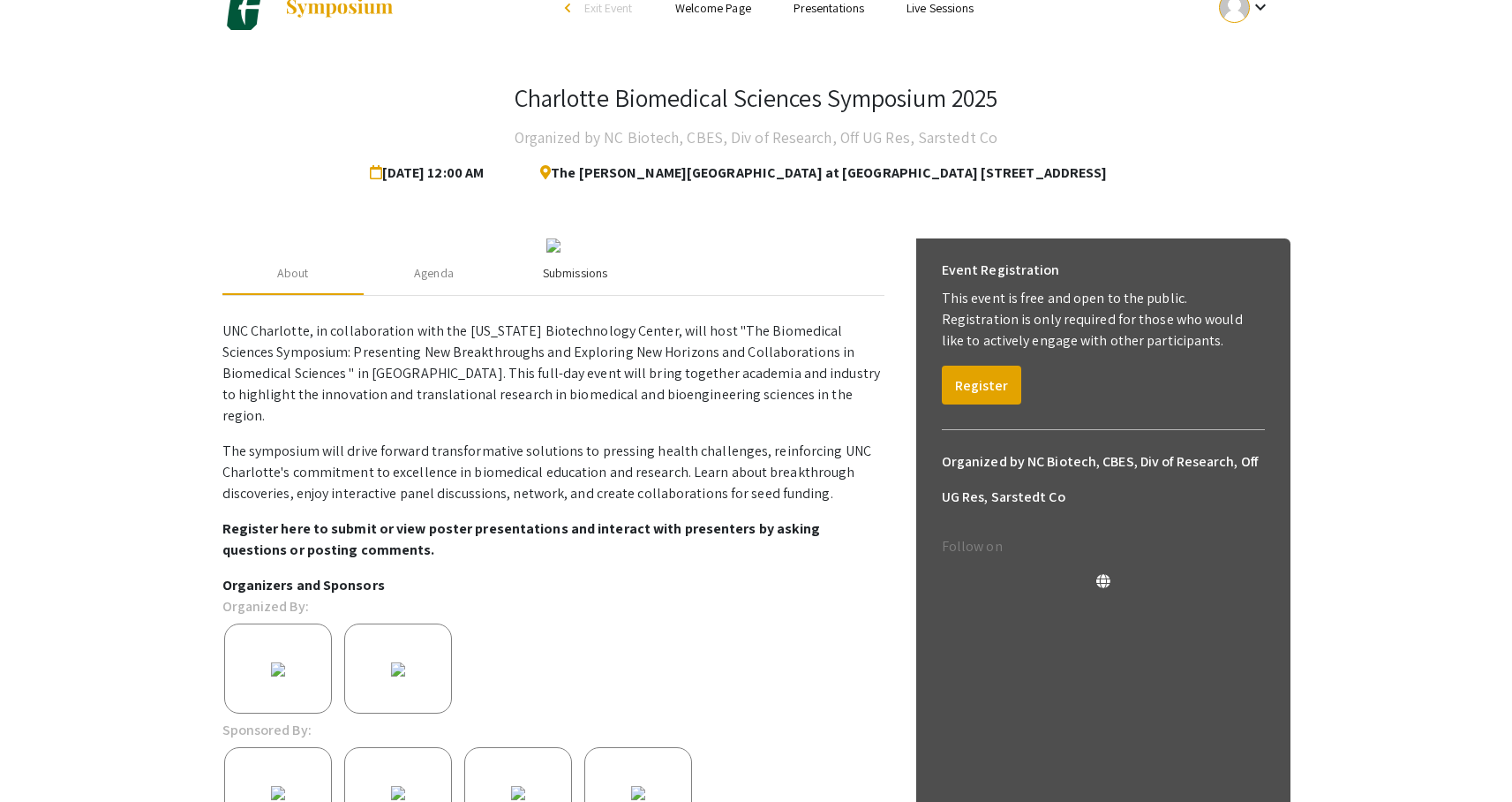
click at [575, 283] on div "Submissions" at bounding box center [575, 273] width 64 height 19
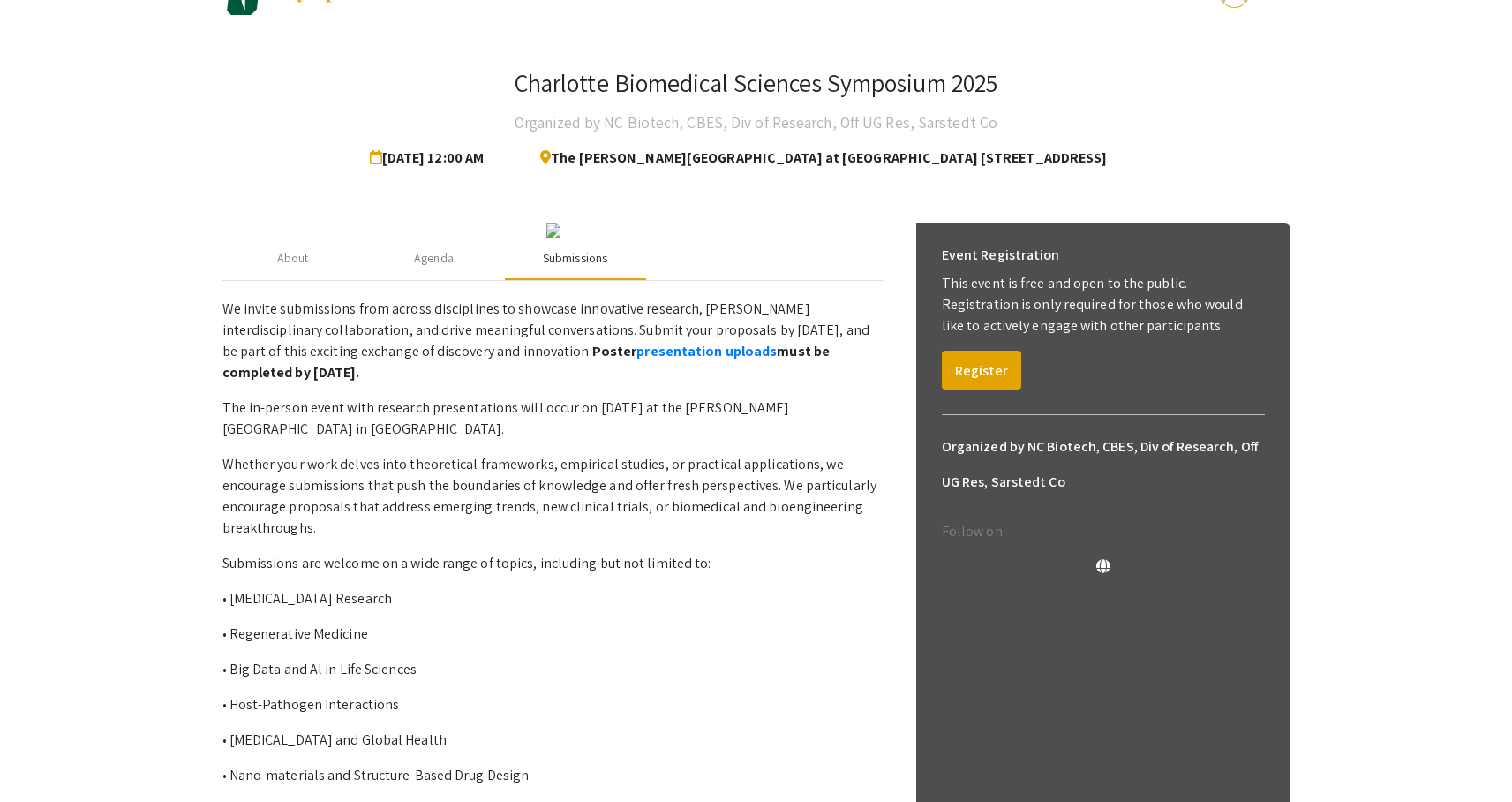
scroll to position [7, 0]
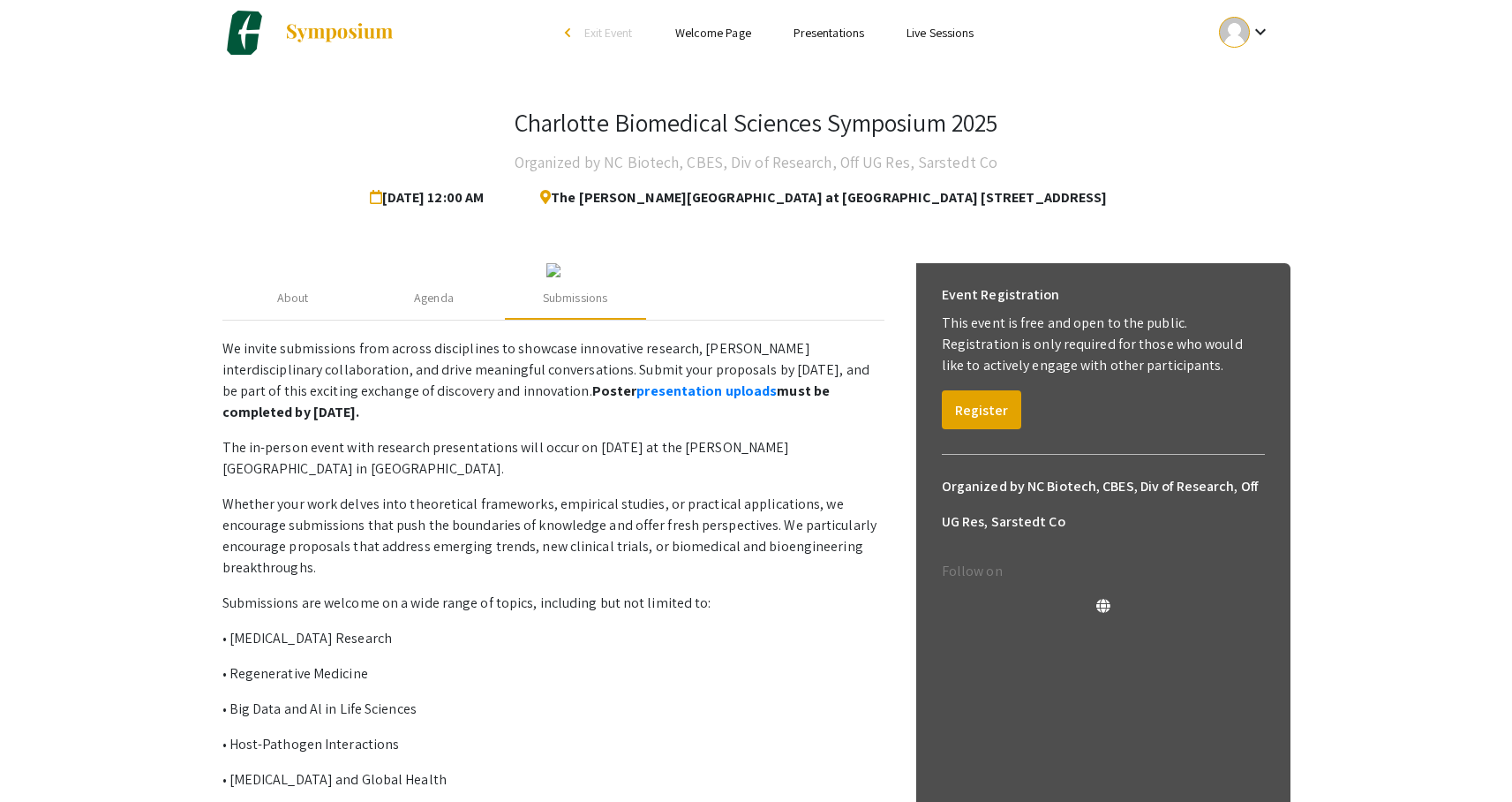
click at [1267, 28] on mat-icon "keyboard_arrow_down" at bounding box center [1260, 31] width 21 height 21
click at [1285, 122] on button "My Submissions" at bounding box center [1255, 123] width 109 height 43
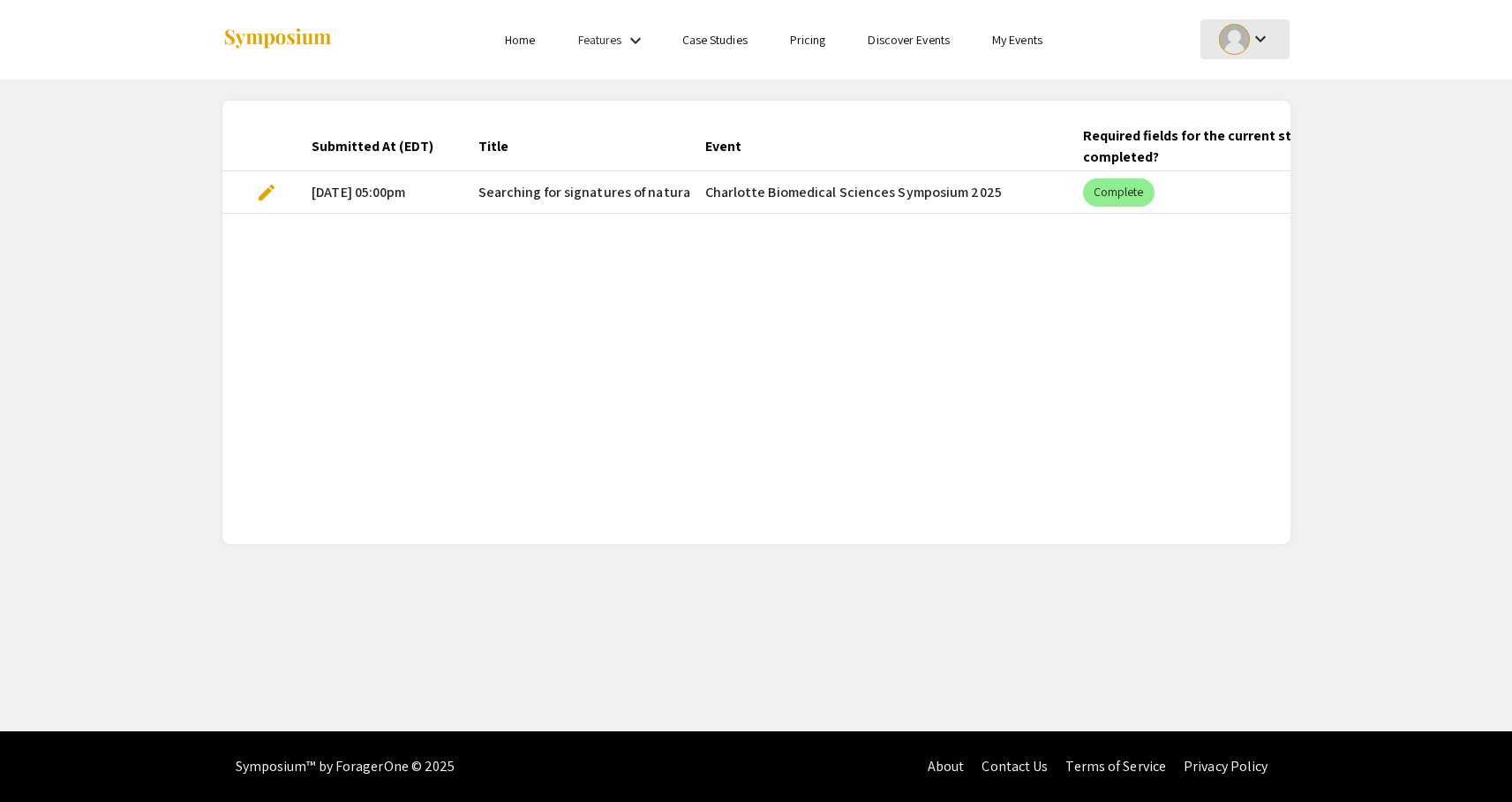
click at [1265, 38] on mat-icon "keyboard_arrow_down" at bounding box center [1260, 39] width 21 height 21
click at [1254, 174] on button "Sign out" at bounding box center [1255, 172] width 109 height 43
